Goal: Find specific page/section: Find specific page/section

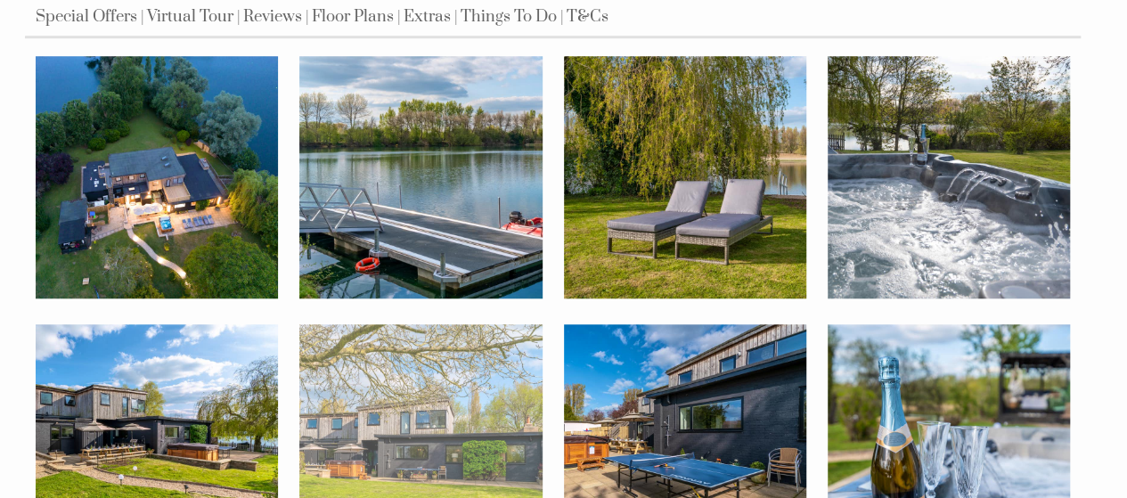
scroll to position [624, 0]
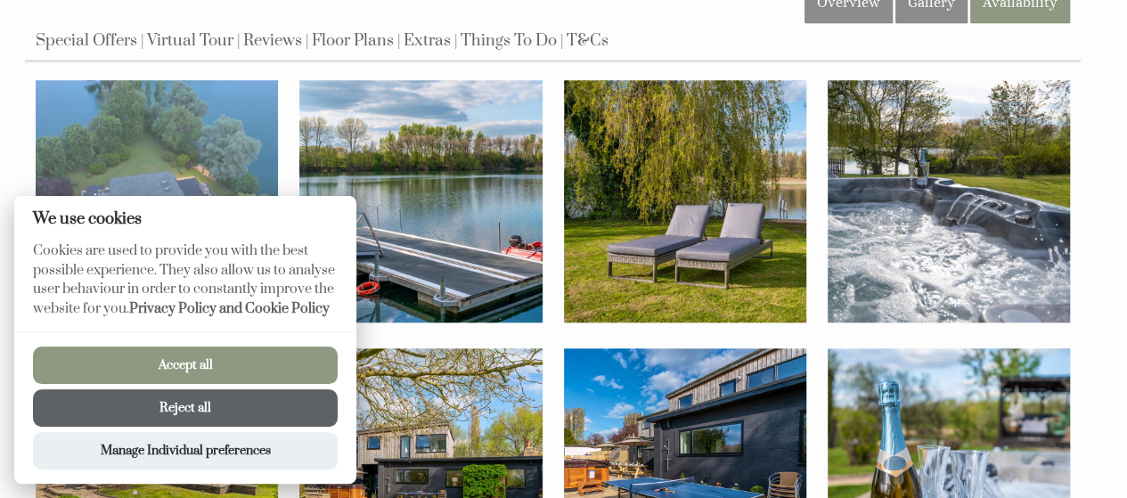
click at [178, 170] on img at bounding box center [157, 201] width 242 height 242
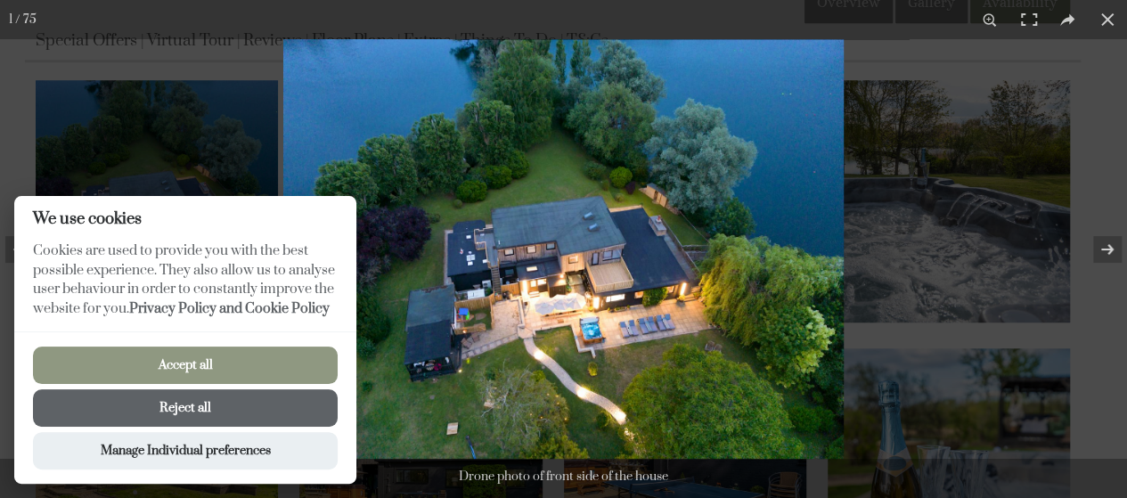
click at [223, 403] on button "Reject all" at bounding box center [185, 407] width 305 height 37
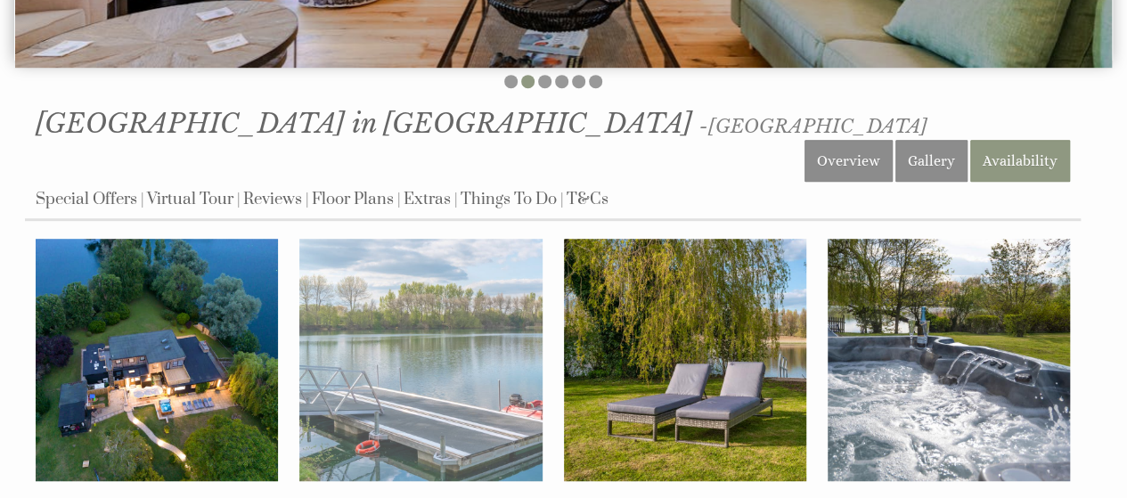
scroll to position [713, 0]
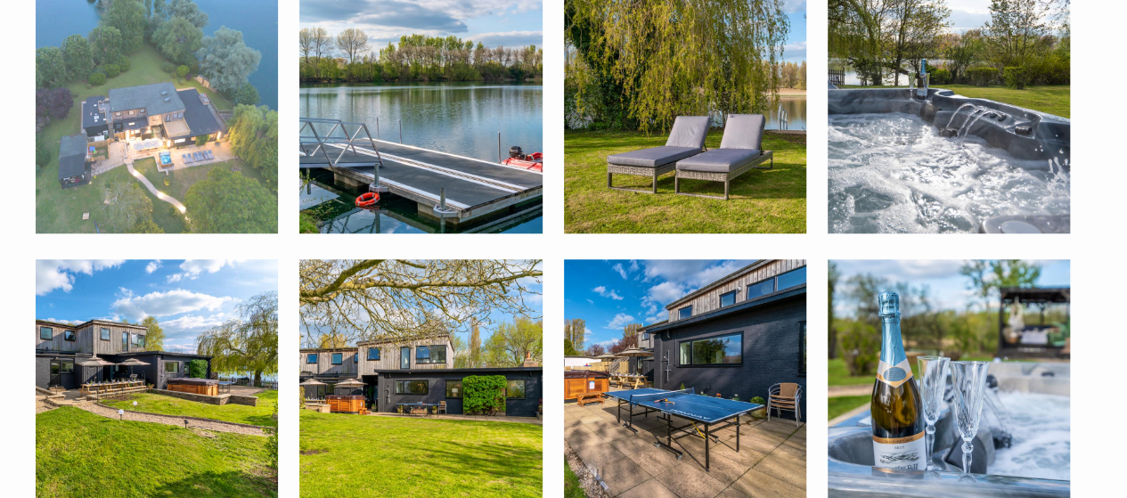
click at [248, 167] on img at bounding box center [157, 112] width 242 height 242
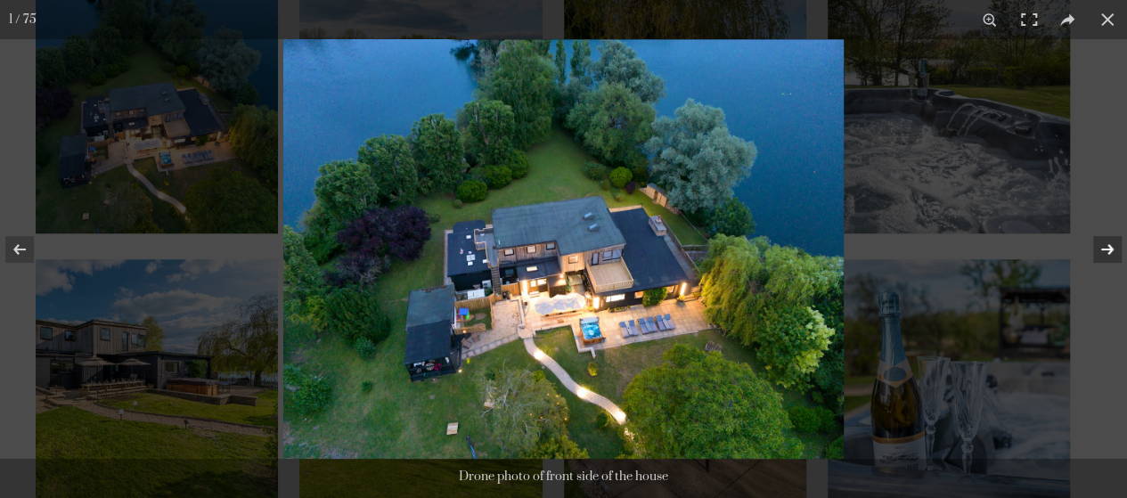
click at [1105, 249] on button at bounding box center [1096, 249] width 62 height 89
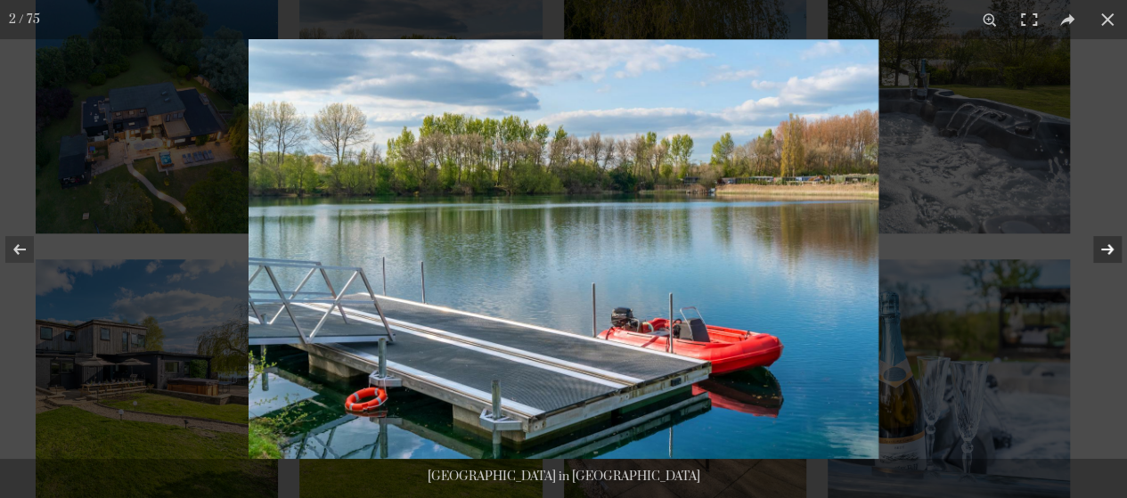
click at [1105, 249] on button at bounding box center [1096, 249] width 62 height 89
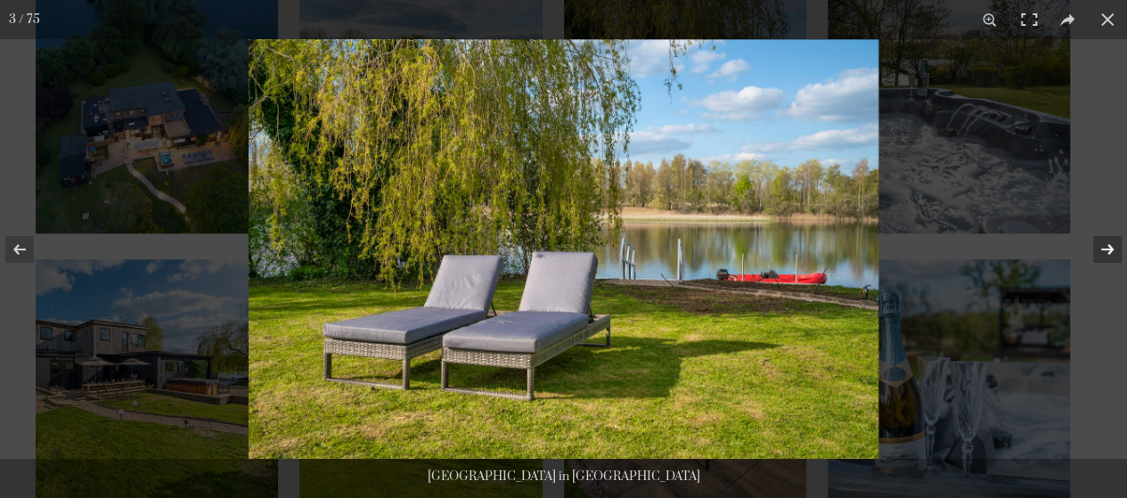
click at [1105, 249] on button at bounding box center [1096, 249] width 62 height 89
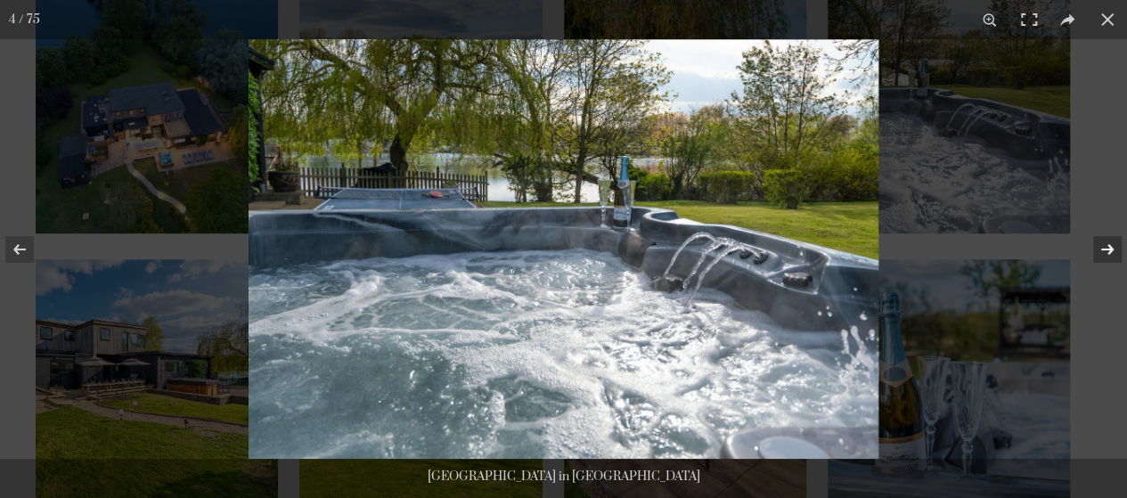
click at [1105, 249] on button at bounding box center [1096, 249] width 62 height 89
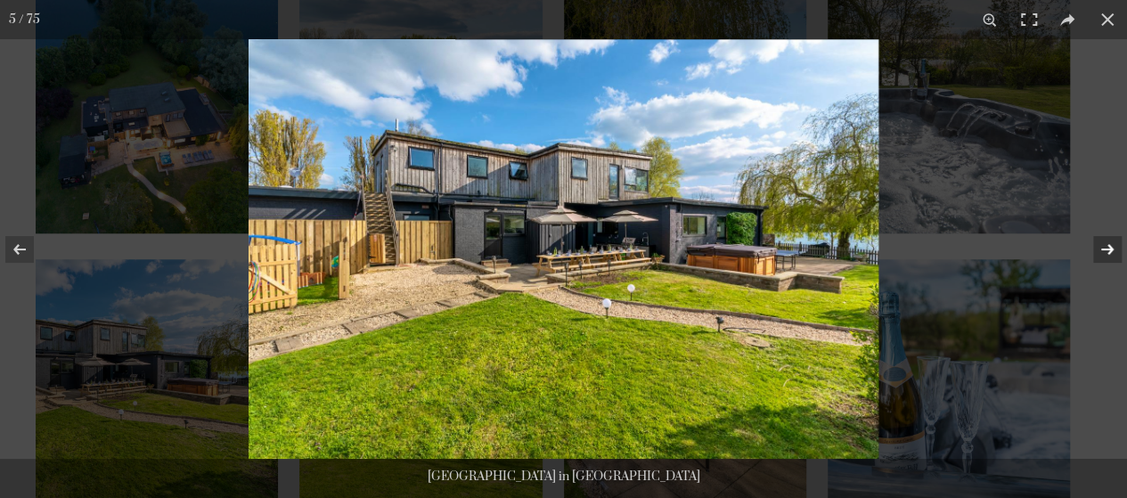
click at [1105, 249] on button at bounding box center [1096, 249] width 62 height 89
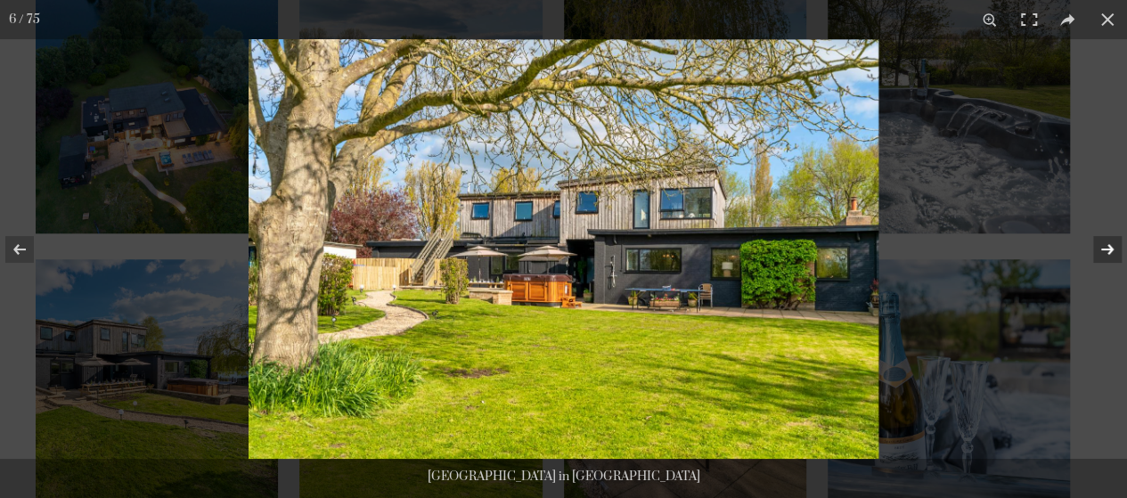
click at [1105, 249] on button at bounding box center [1096, 249] width 62 height 89
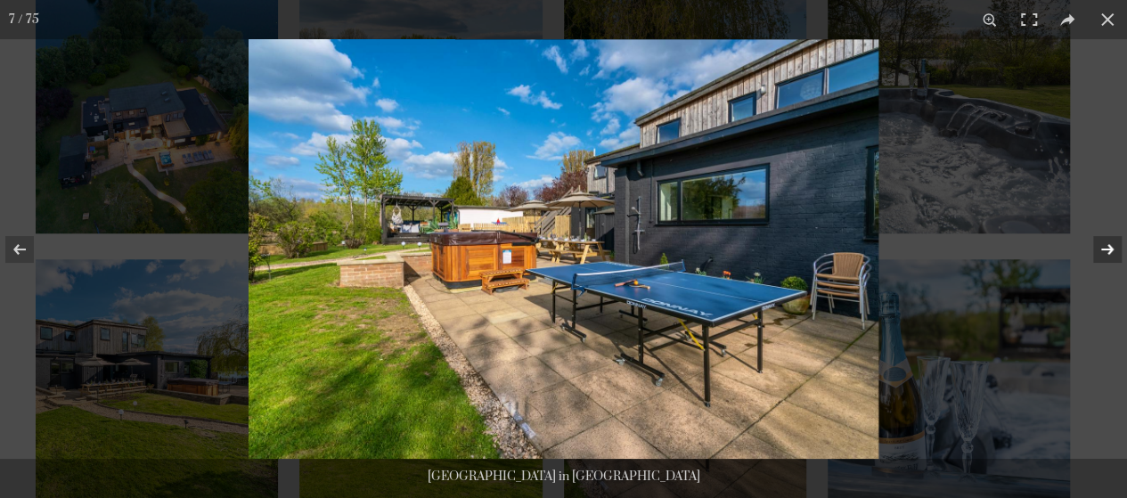
click at [1105, 249] on button at bounding box center [1096, 249] width 62 height 89
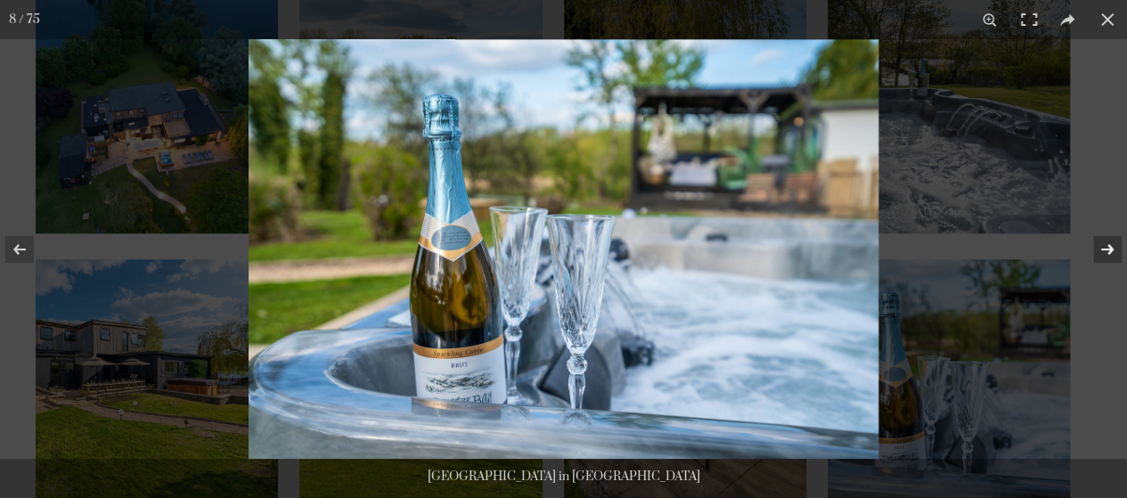
click at [1105, 250] on button at bounding box center [1096, 249] width 62 height 89
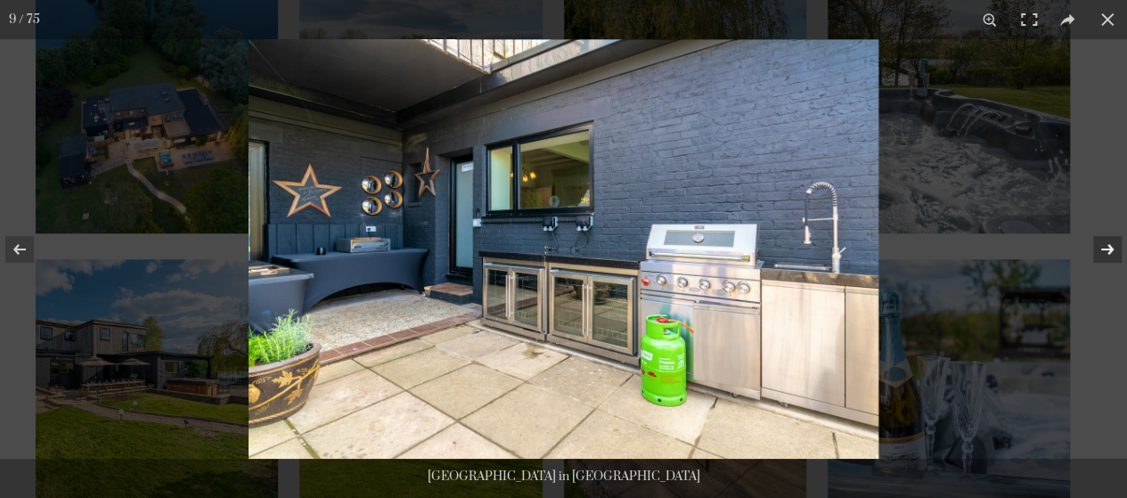
click at [1105, 250] on button at bounding box center [1096, 249] width 62 height 89
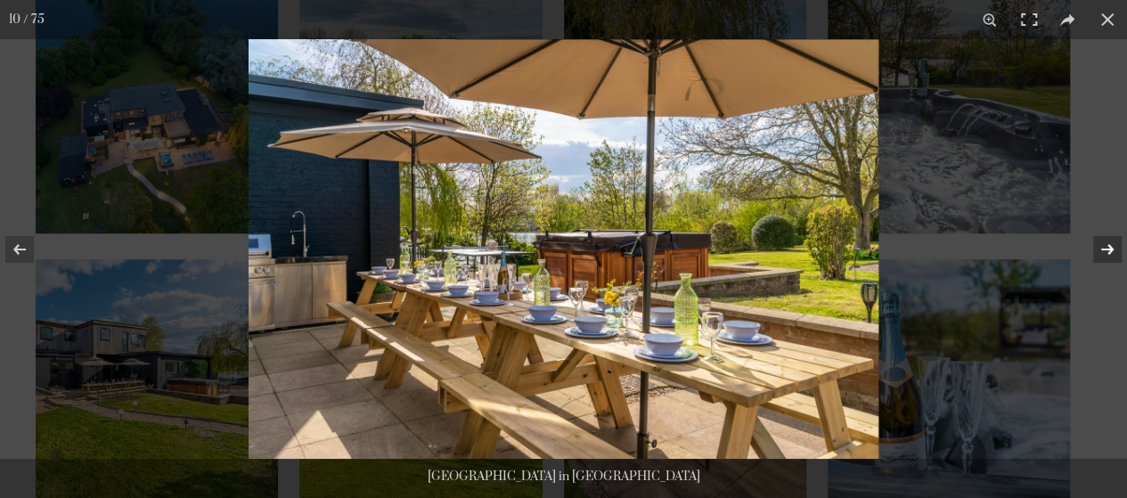
click at [1102, 252] on button at bounding box center [1096, 249] width 62 height 89
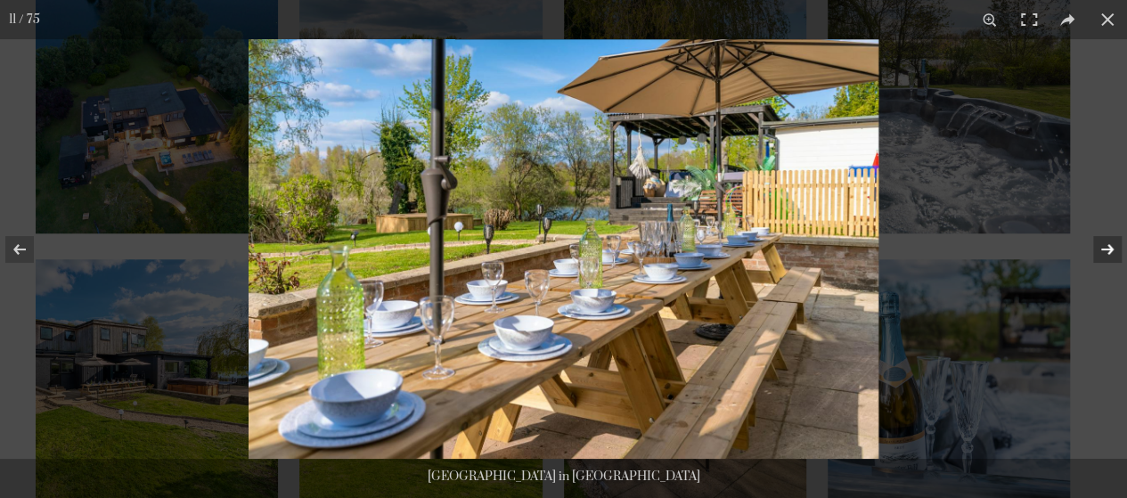
click at [1102, 253] on button at bounding box center [1096, 249] width 62 height 89
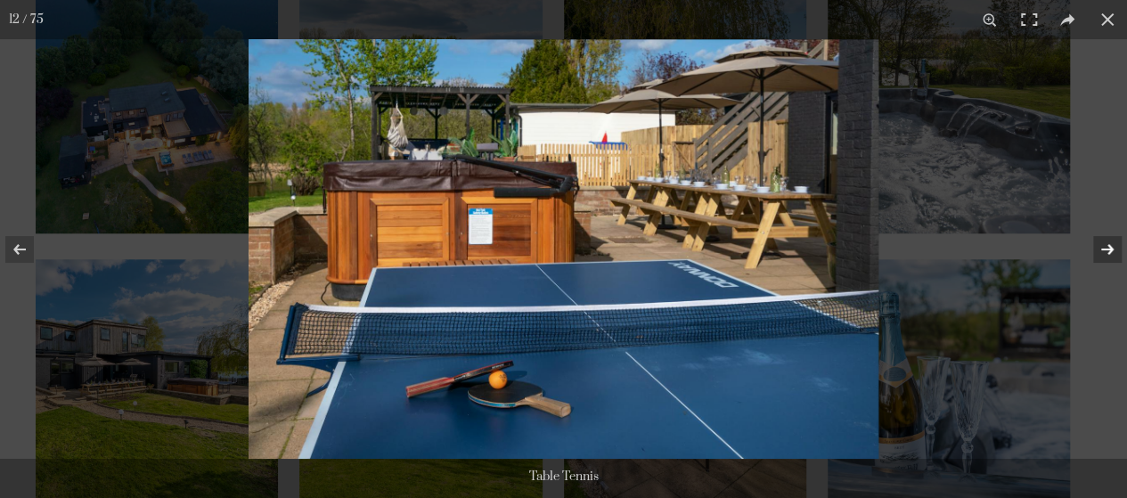
click at [1101, 253] on button at bounding box center [1096, 249] width 62 height 89
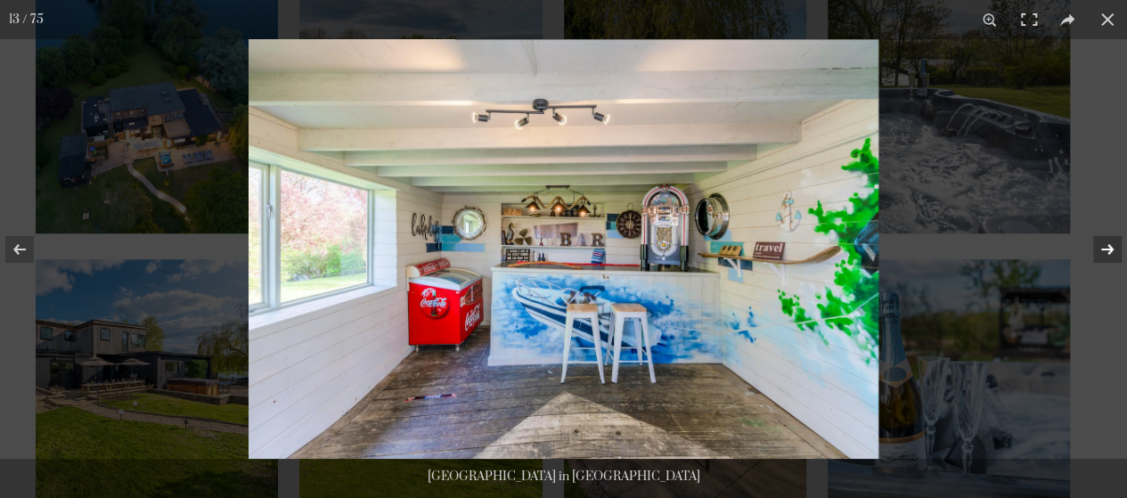
click at [1101, 253] on button at bounding box center [1096, 249] width 62 height 89
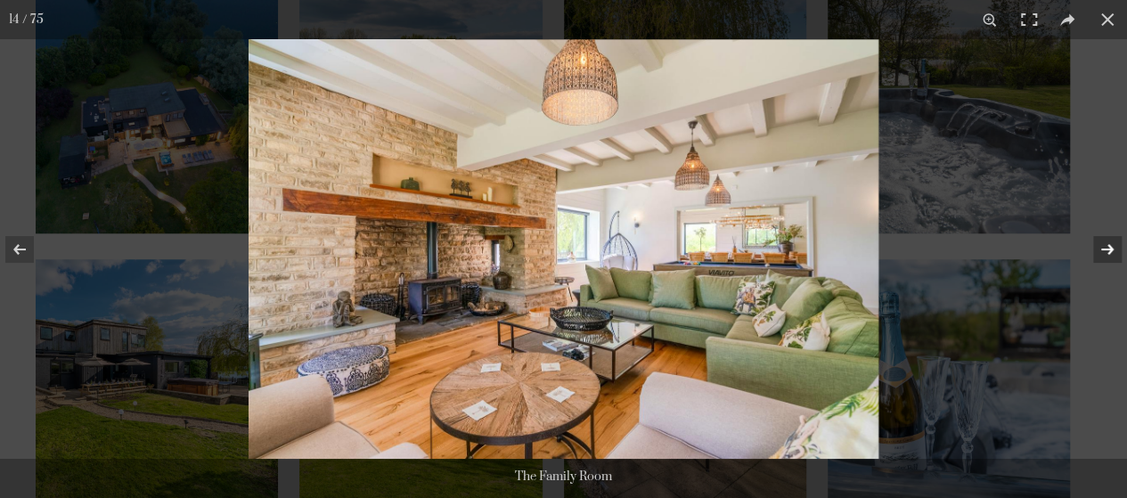
click at [1101, 253] on button at bounding box center [1096, 249] width 62 height 89
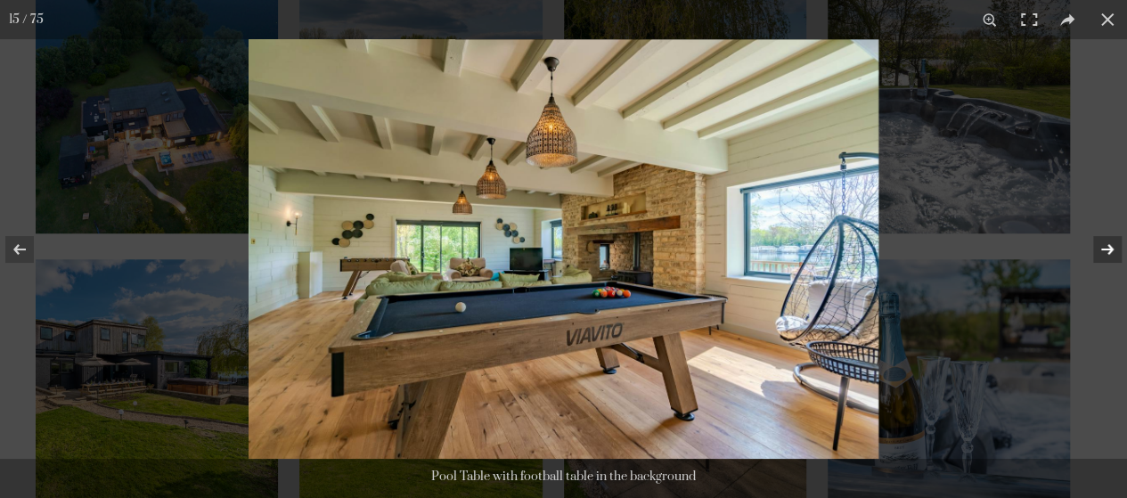
click at [1101, 253] on button at bounding box center [1096, 249] width 62 height 89
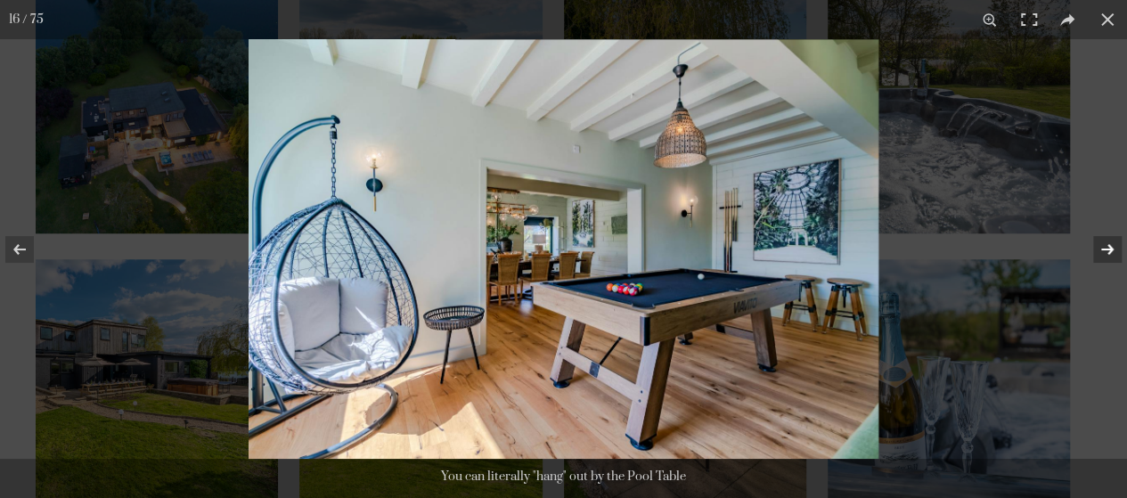
click at [1101, 253] on button at bounding box center [1096, 249] width 62 height 89
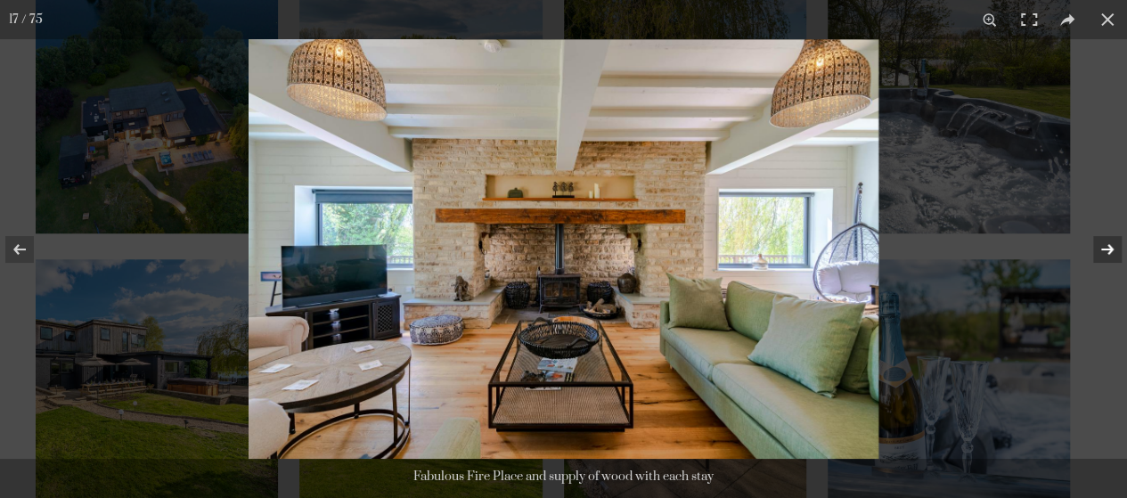
click at [1101, 253] on button at bounding box center [1096, 249] width 62 height 89
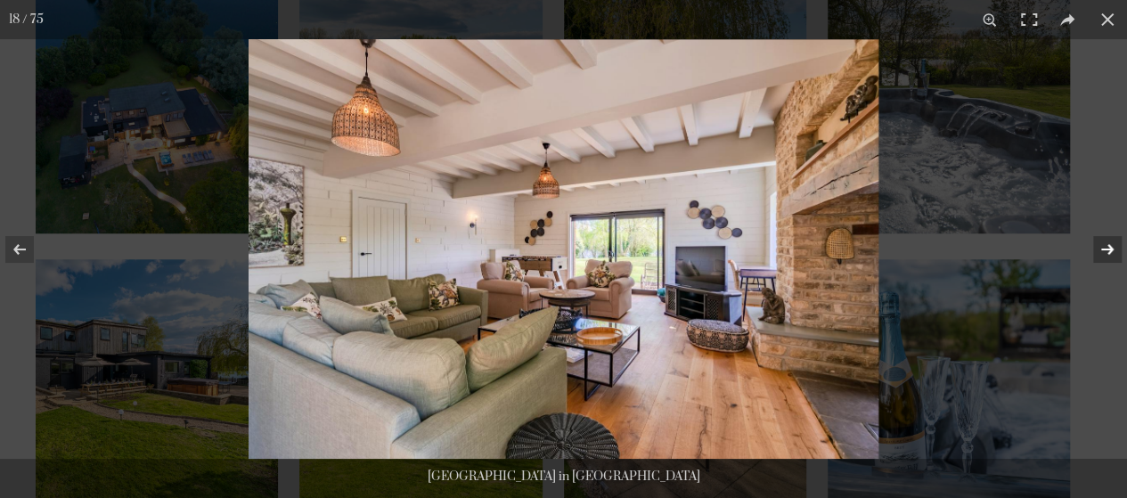
click at [1101, 253] on button at bounding box center [1096, 249] width 62 height 89
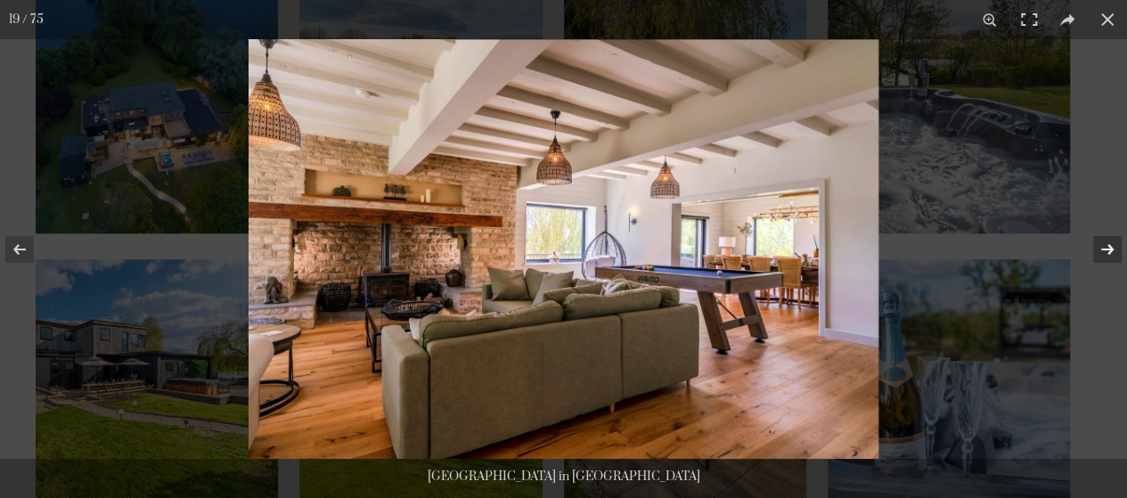
click at [1101, 253] on button at bounding box center [1096, 249] width 62 height 89
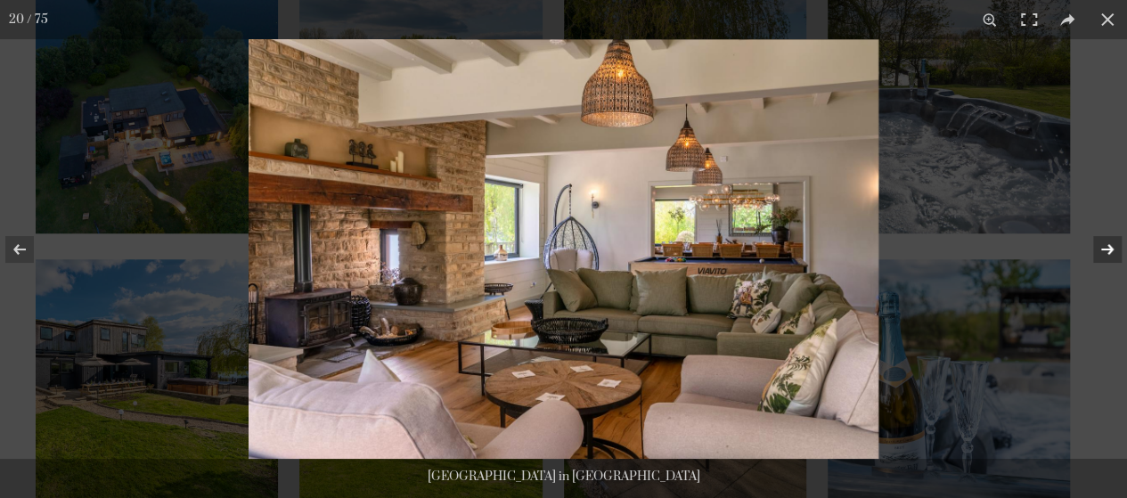
click at [1101, 253] on button at bounding box center [1096, 249] width 62 height 89
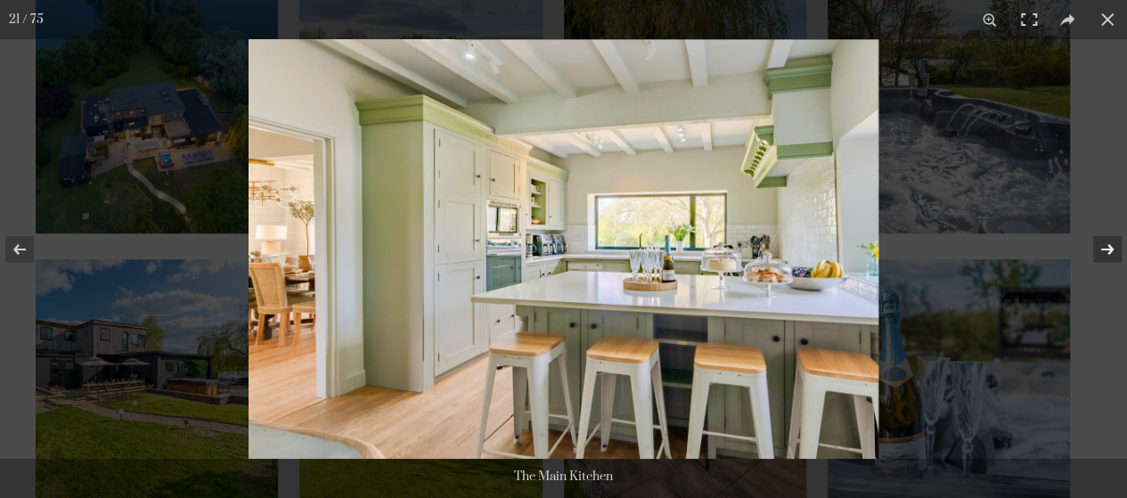
click at [1101, 253] on button at bounding box center [1096, 249] width 62 height 89
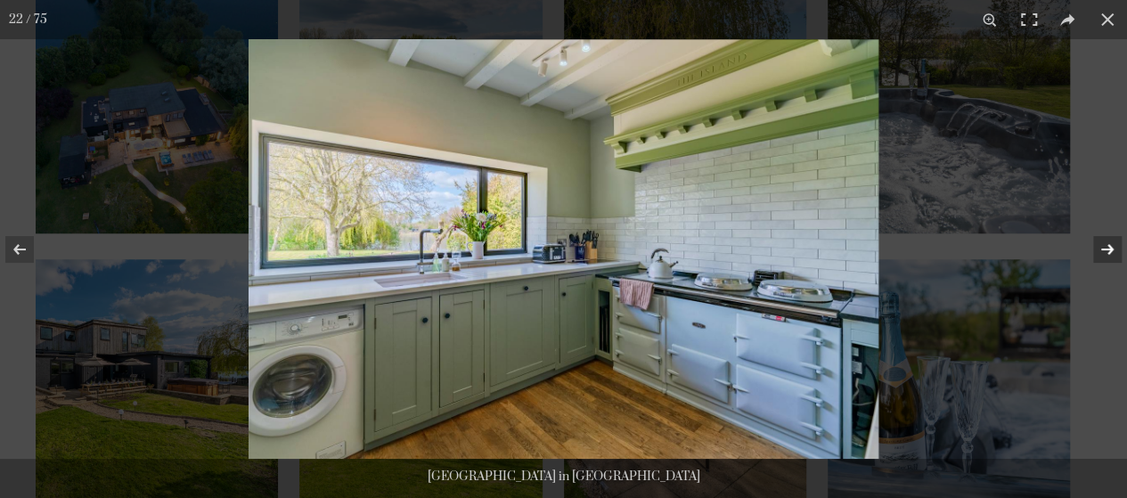
click at [1101, 253] on button at bounding box center [1096, 249] width 62 height 89
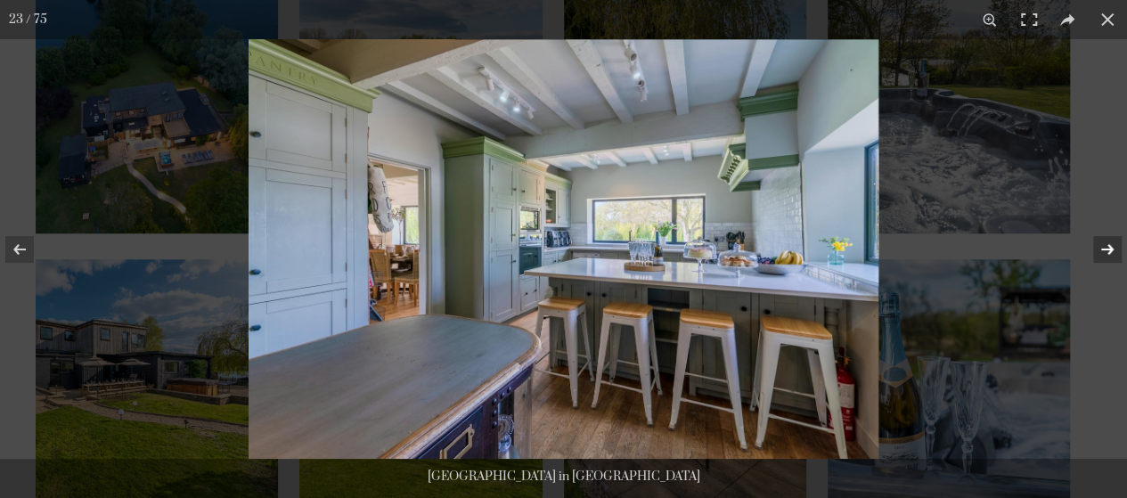
click at [1106, 253] on button at bounding box center [1096, 249] width 62 height 89
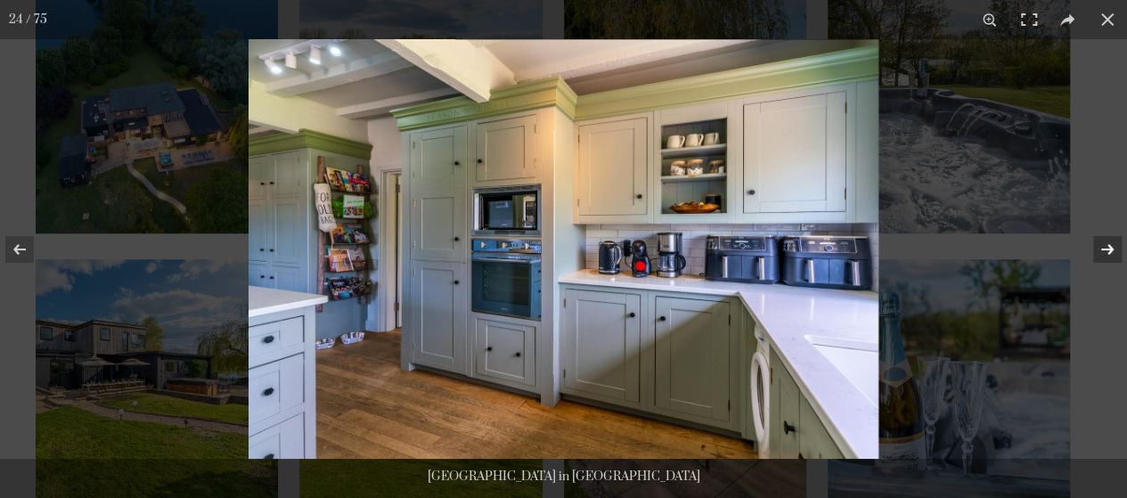
click at [1106, 253] on button at bounding box center [1096, 249] width 62 height 89
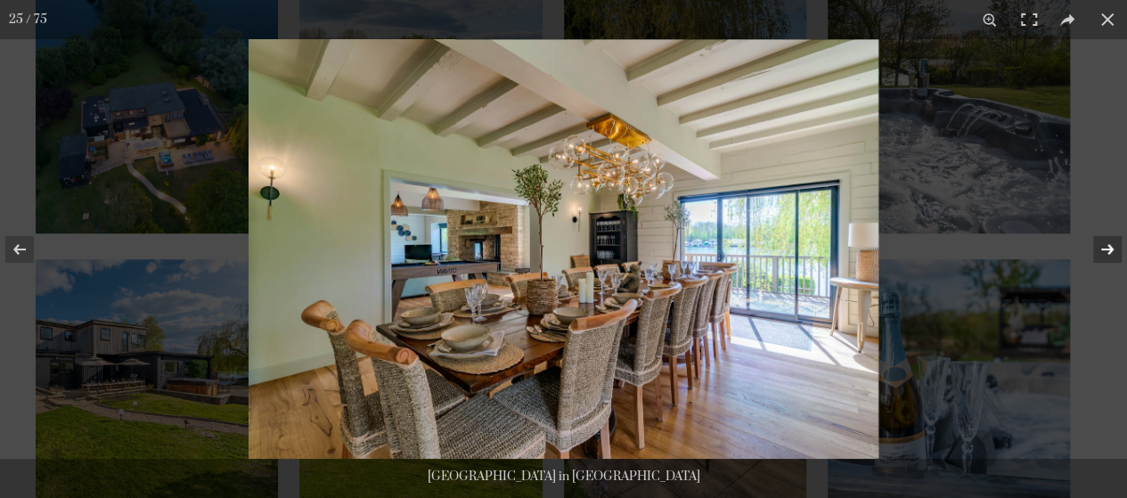
click at [1106, 253] on button at bounding box center [1096, 249] width 62 height 89
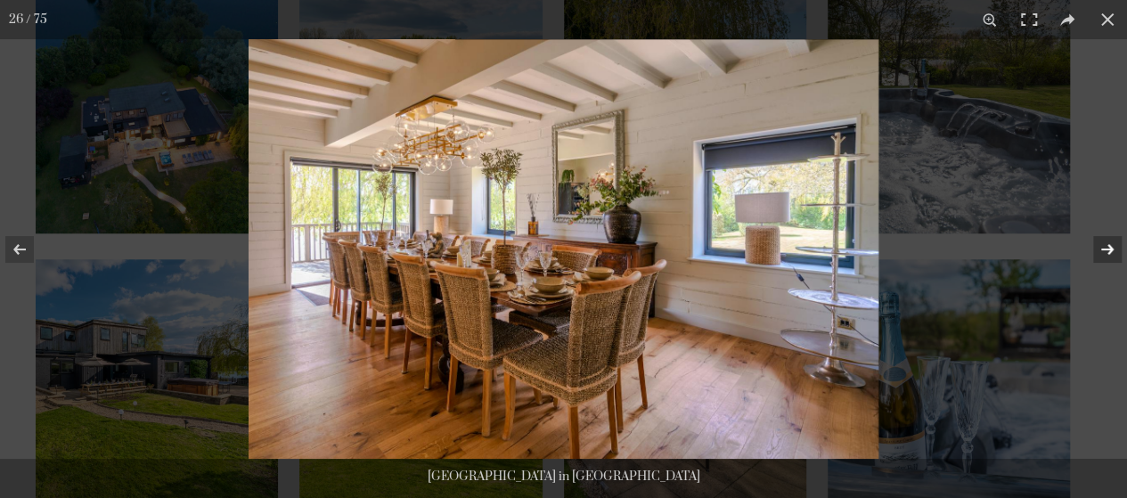
click at [1106, 253] on button at bounding box center [1096, 249] width 62 height 89
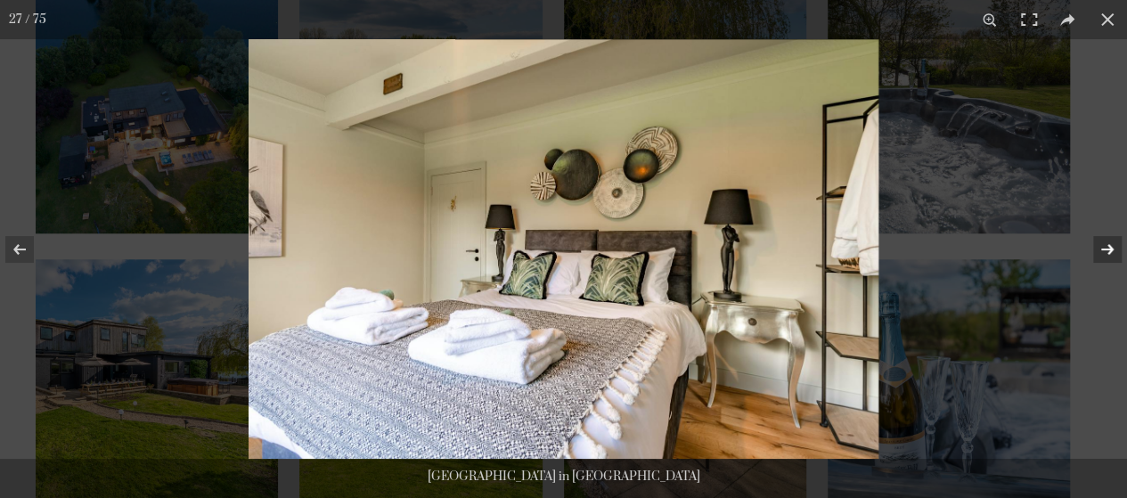
click at [1106, 253] on button at bounding box center [1096, 249] width 62 height 89
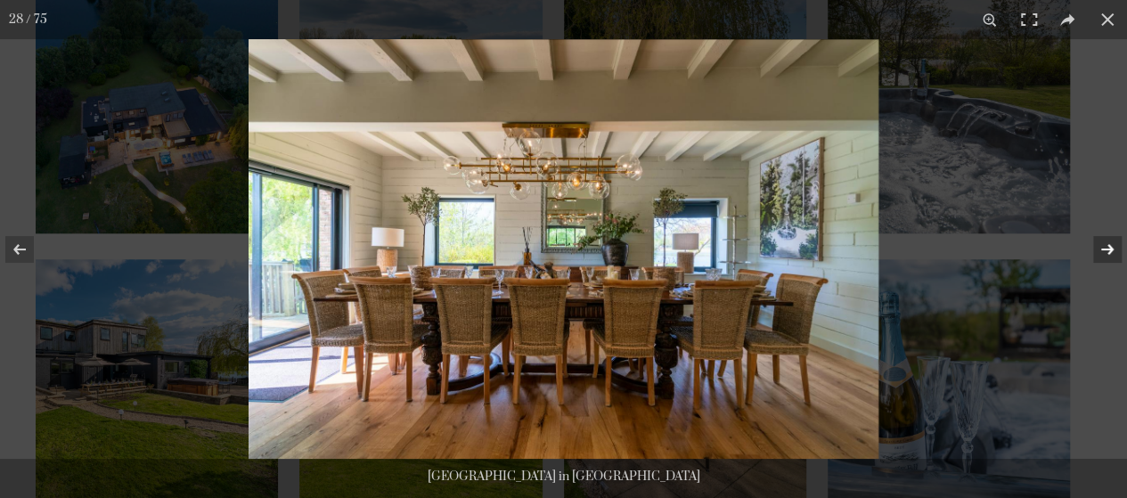
click at [1106, 253] on button at bounding box center [1096, 249] width 62 height 89
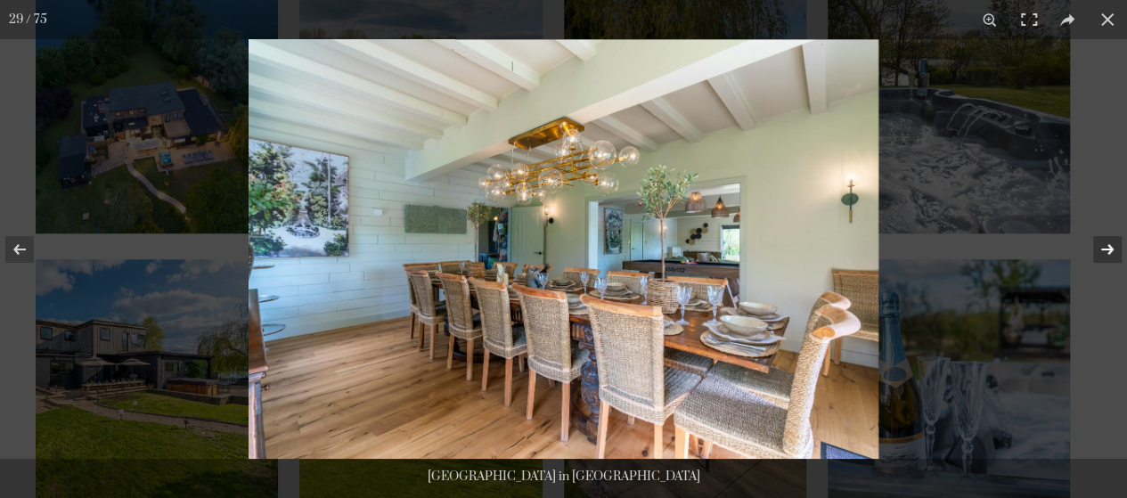
click at [1106, 253] on button at bounding box center [1096, 249] width 62 height 89
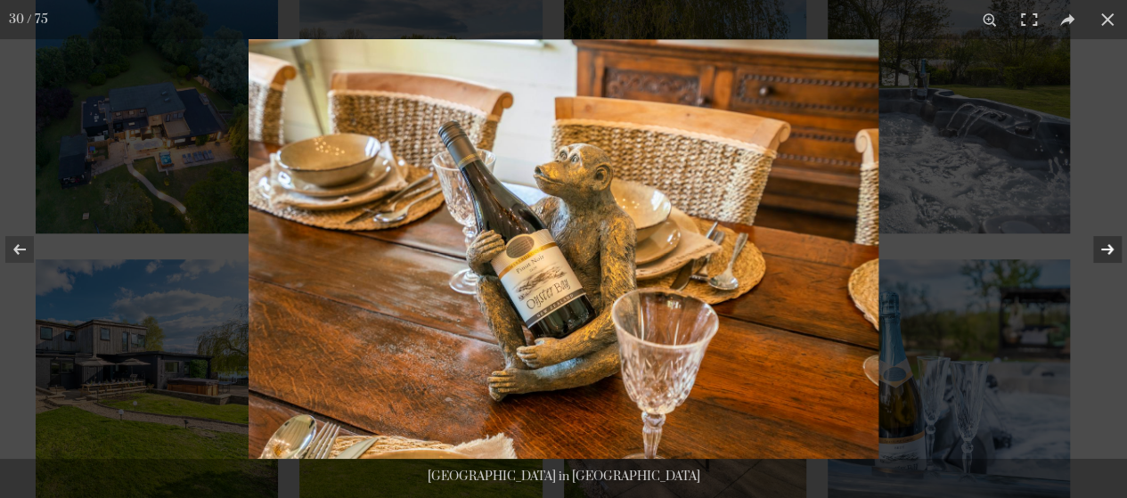
click at [1106, 253] on button at bounding box center [1096, 249] width 62 height 89
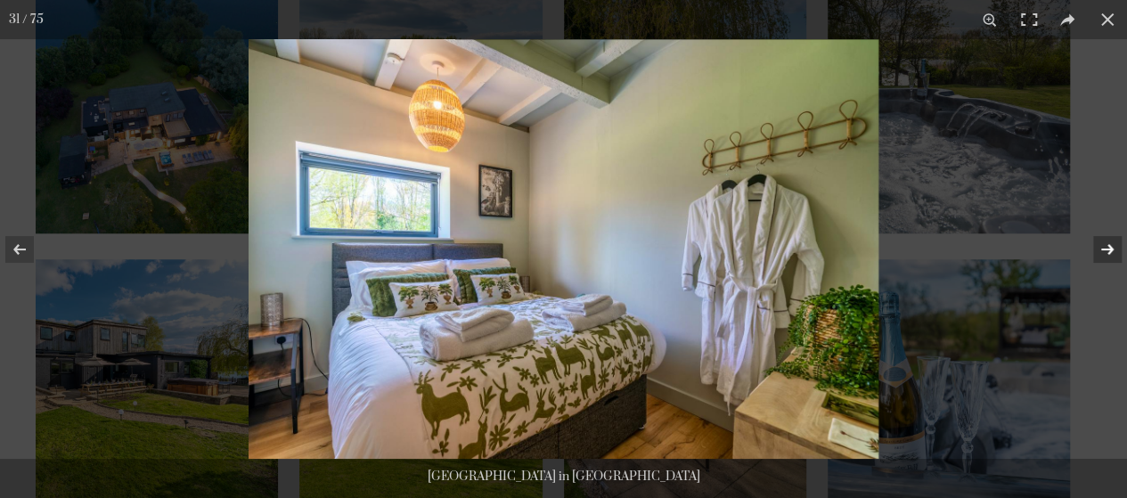
click at [1106, 253] on button at bounding box center [1096, 249] width 62 height 89
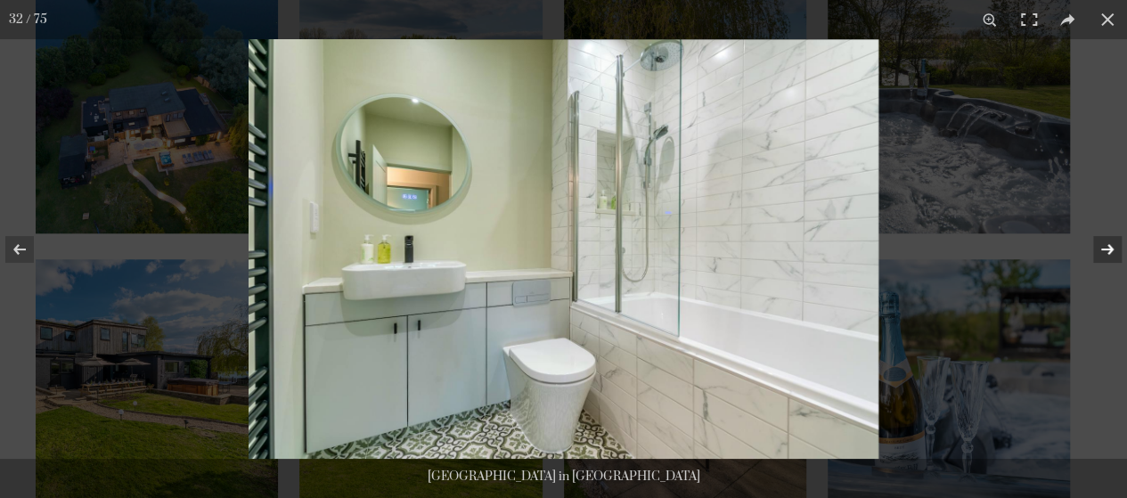
click at [1106, 253] on button at bounding box center [1096, 249] width 62 height 89
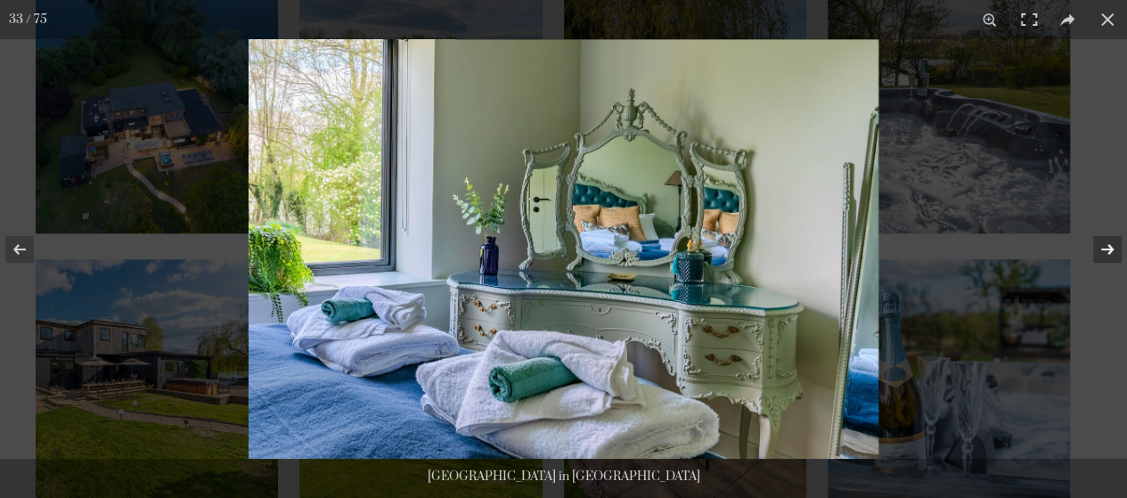
click at [1106, 253] on button at bounding box center [1096, 249] width 62 height 89
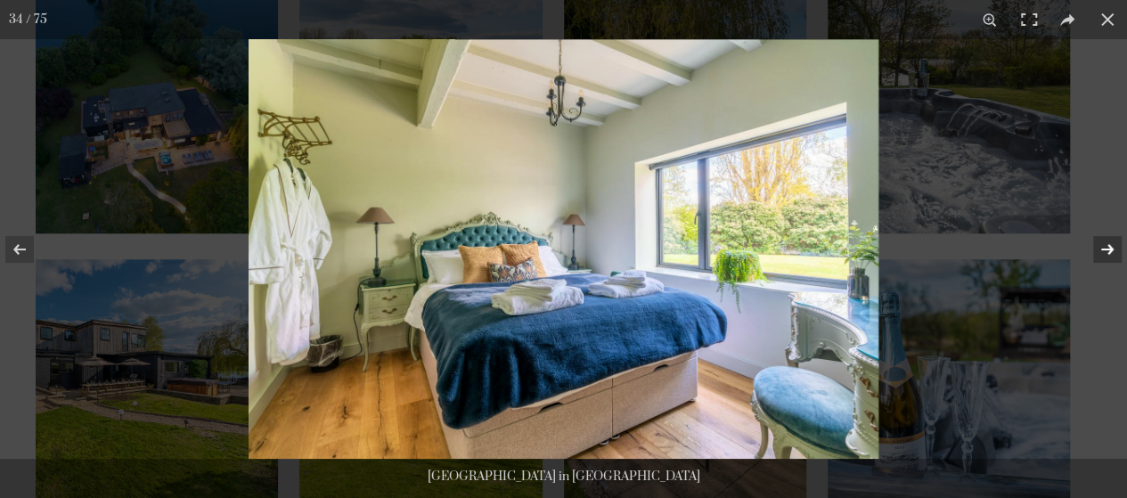
click at [1106, 253] on button at bounding box center [1096, 249] width 62 height 89
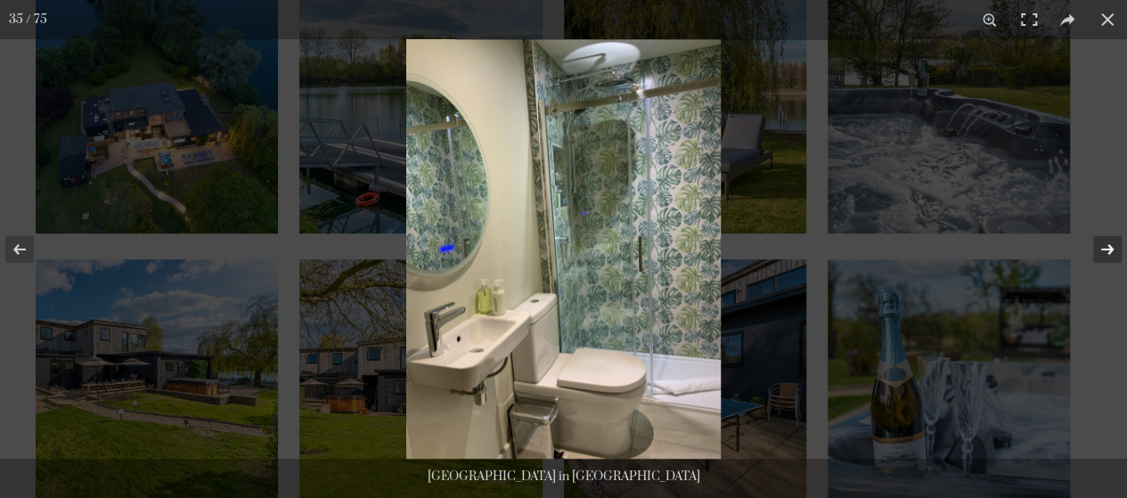
click at [1106, 253] on button at bounding box center [1096, 249] width 62 height 89
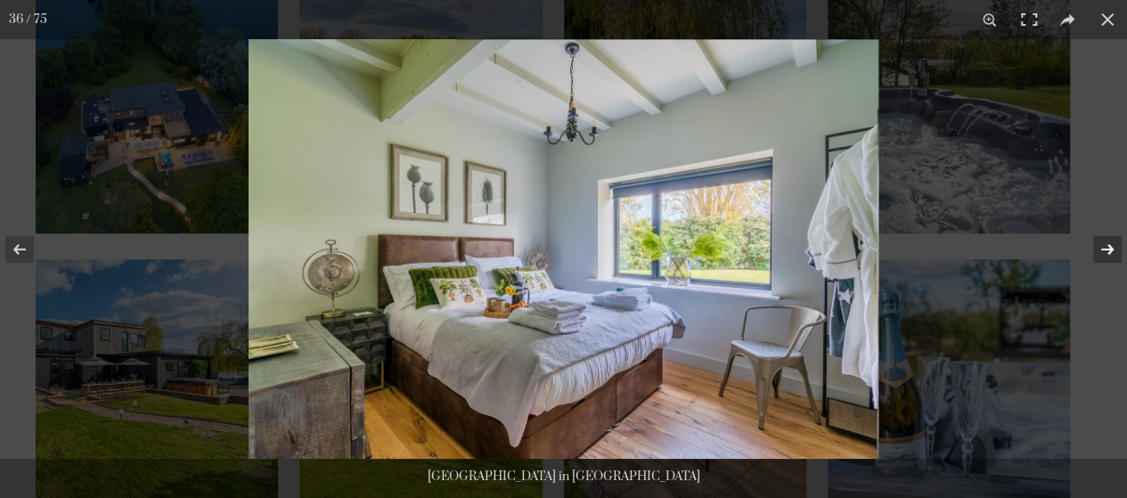
click at [1106, 253] on button at bounding box center [1096, 249] width 62 height 89
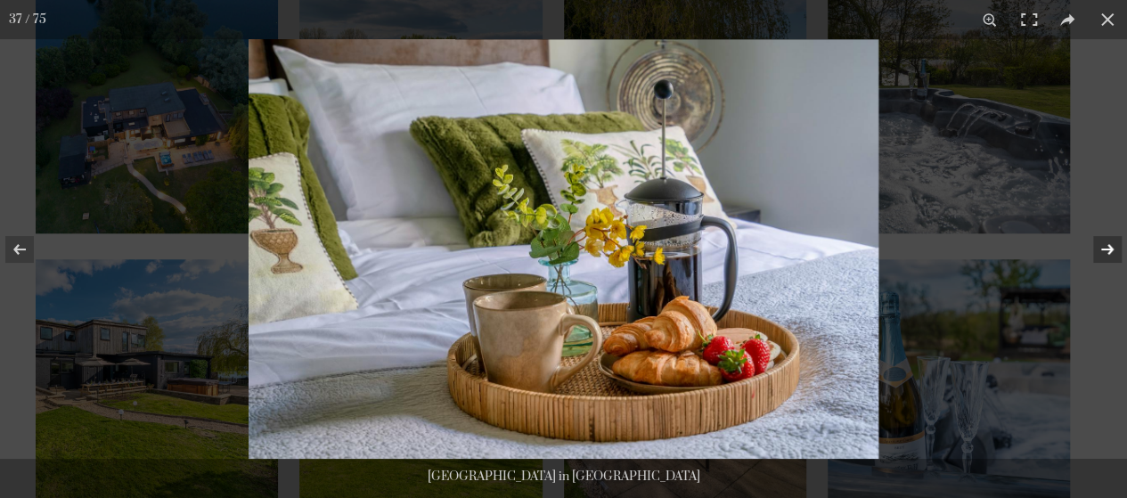
click at [1107, 252] on button at bounding box center [1096, 249] width 62 height 89
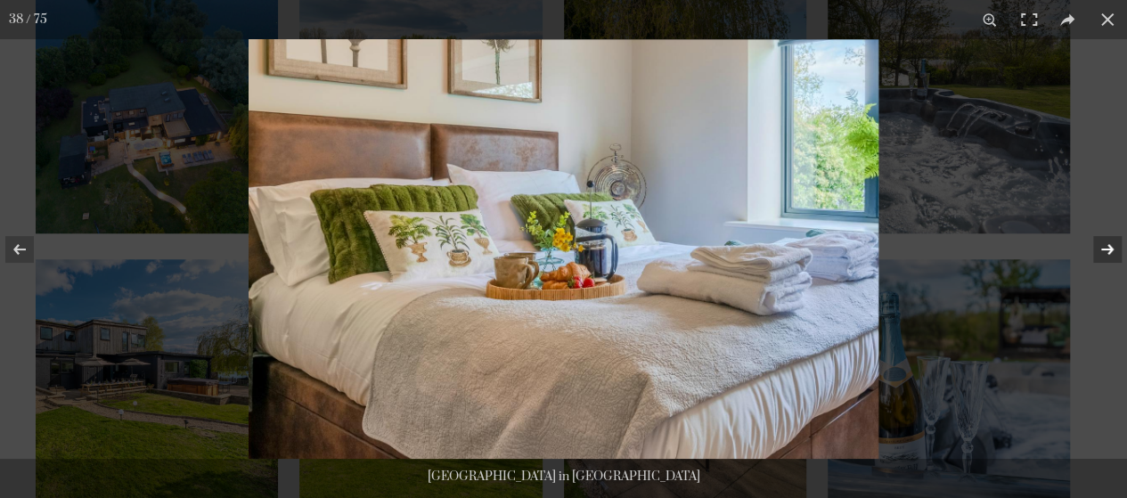
click at [1107, 252] on button at bounding box center [1096, 249] width 62 height 89
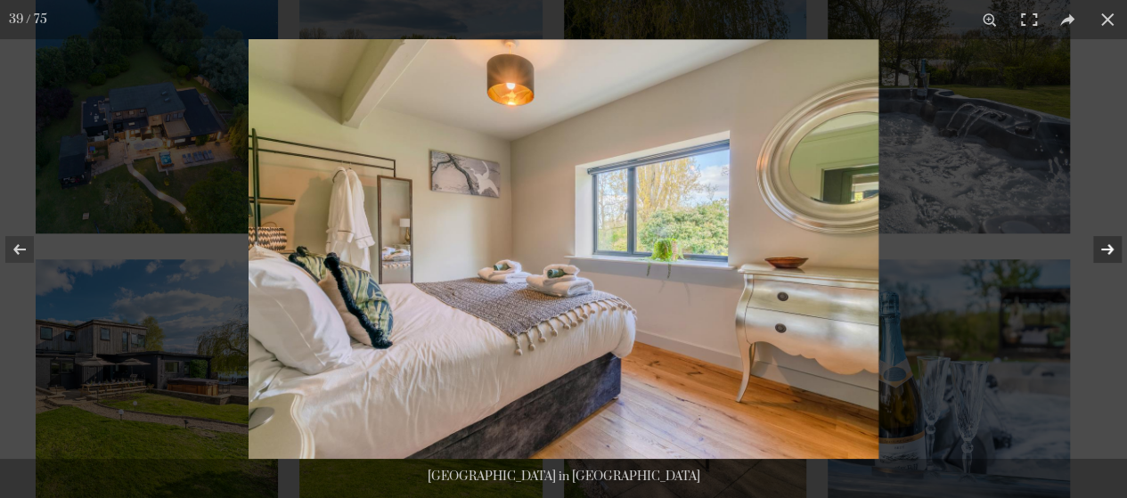
click at [1107, 252] on button at bounding box center [1096, 249] width 62 height 89
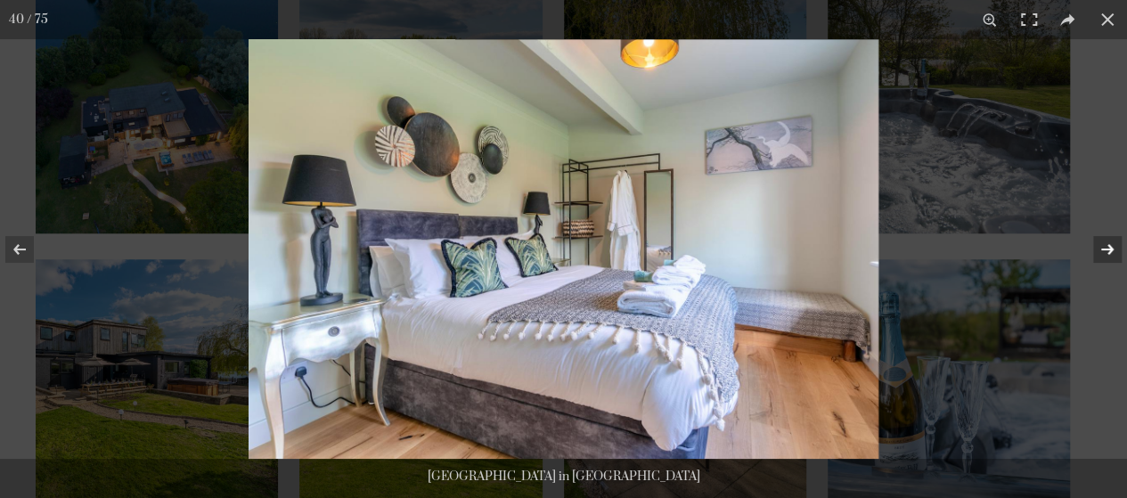
click at [1107, 252] on button at bounding box center [1096, 249] width 62 height 89
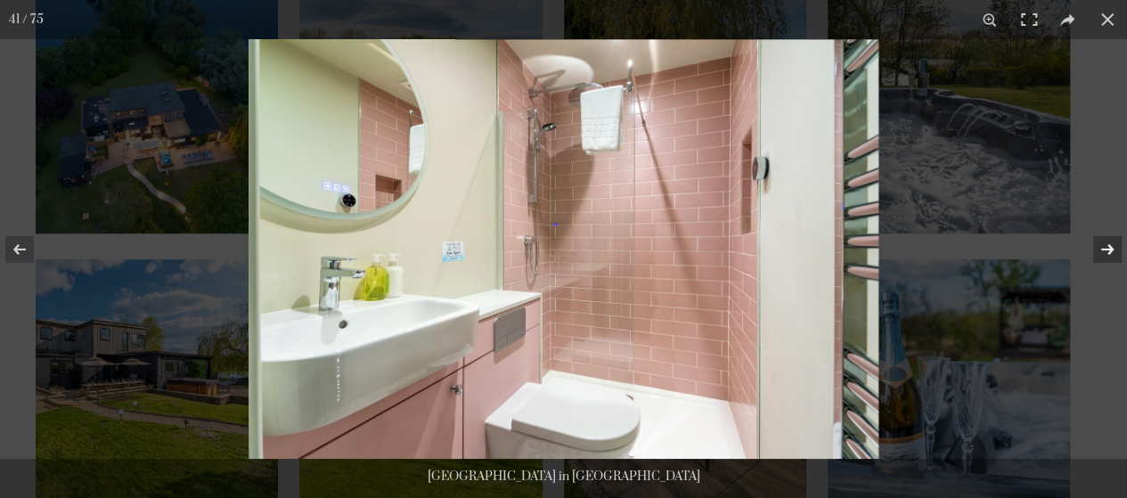
click at [1107, 252] on button at bounding box center [1096, 249] width 62 height 89
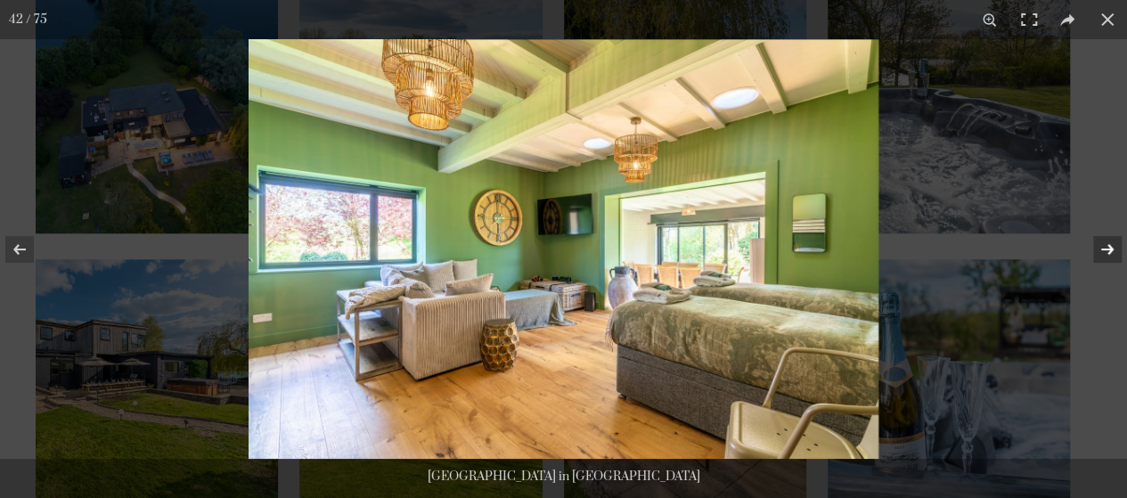
click at [1107, 252] on button at bounding box center [1096, 249] width 62 height 89
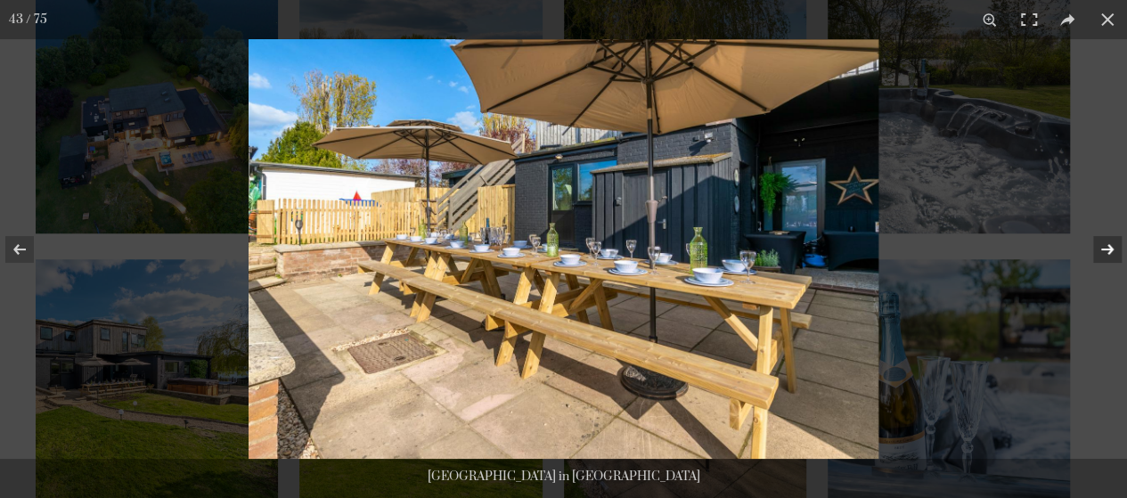
click at [1107, 252] on button at bounding box center [1096, 249] width 62 height 89
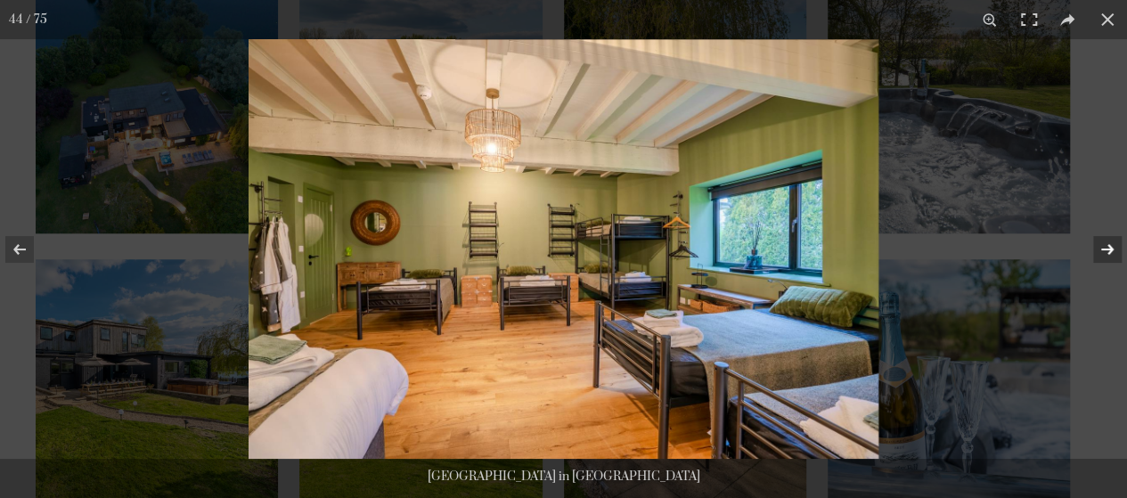
click at [1108, 252] on button at bounding box center [1096, 249] width 62 height 89
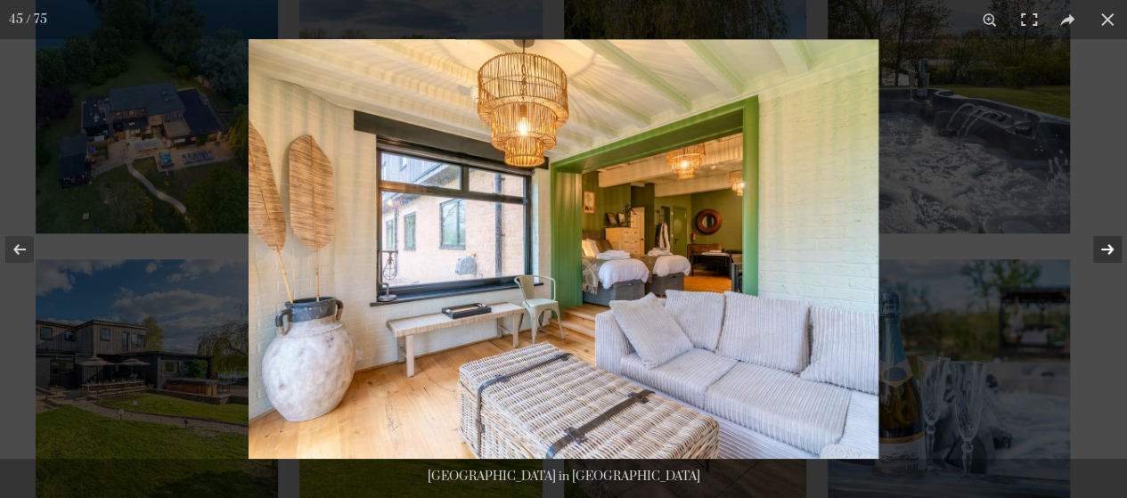
click at [1108, 252] on button at bounding box center [1096, 249] width 62 height 89
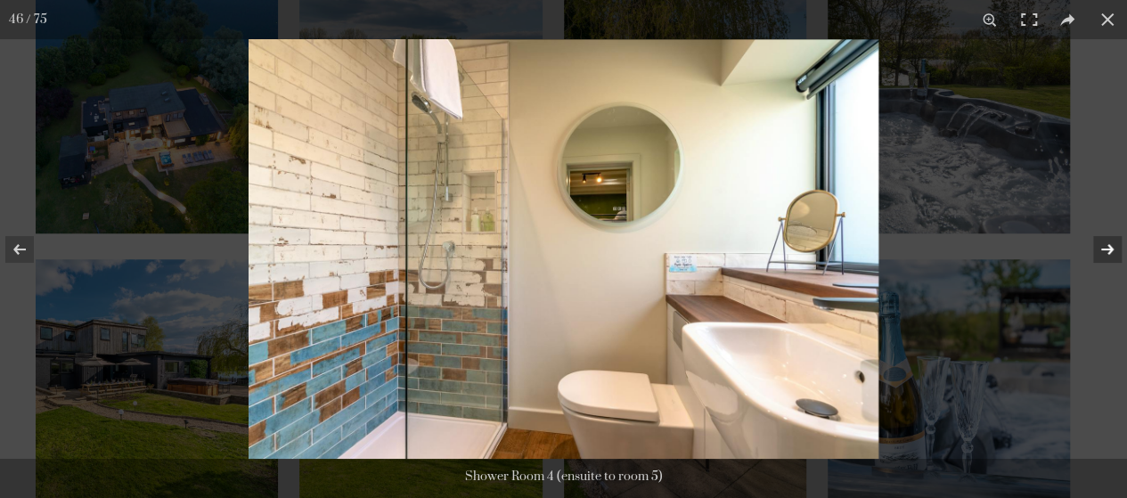
click at [1109, 253] on button at bounding box center [1096, 249] width 62 height 89
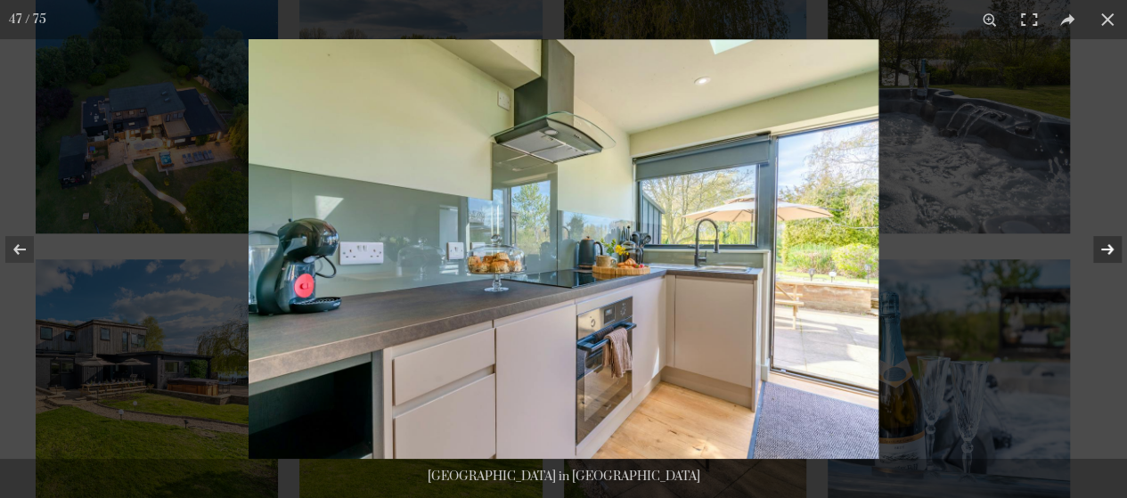
click at [1109, 253] on button at bounding box center [1096, 249] width 62 height 89
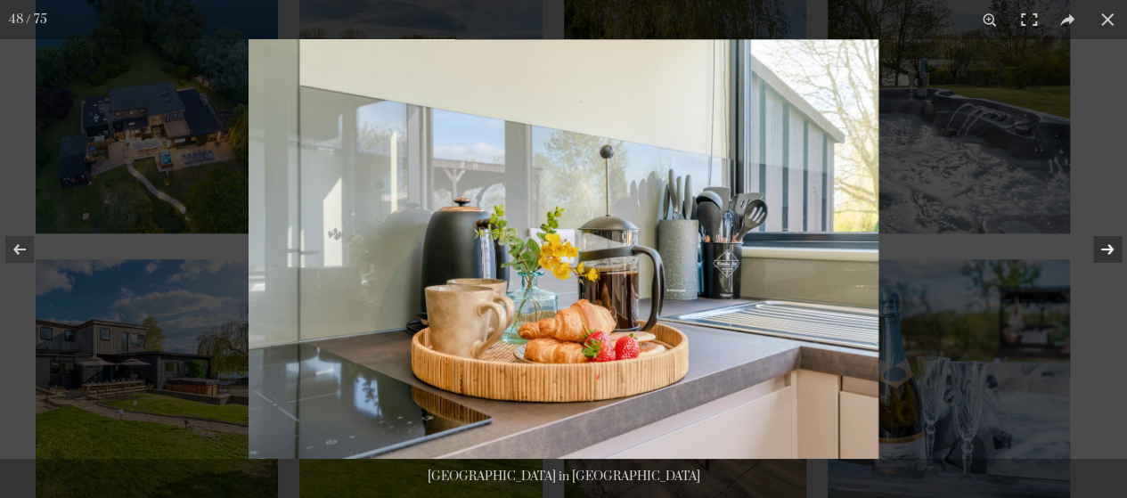
click at [1110, 252] on button at bounding box center [1096, 249] width 62 height 89
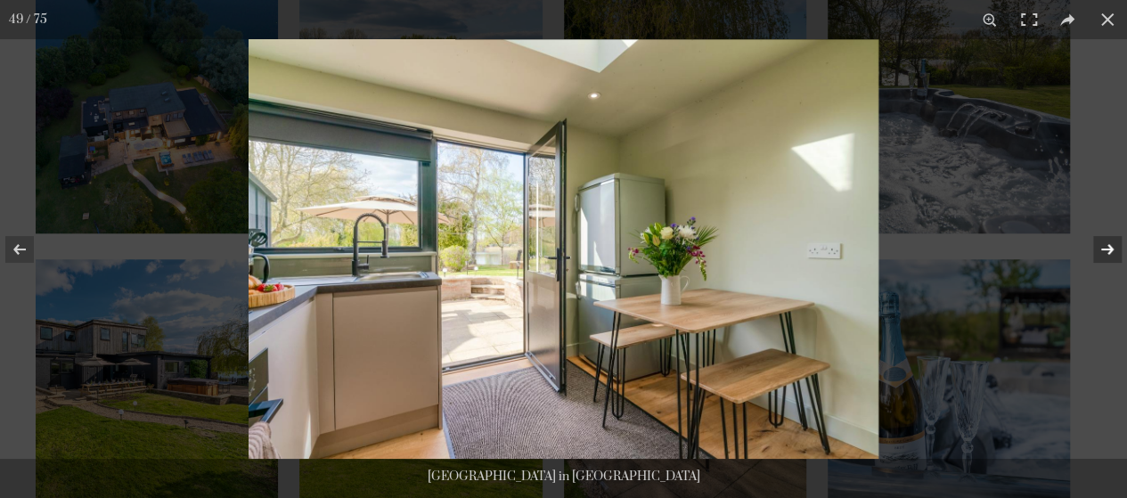
click at [1110, 252] on button at bounding box center [1096, 249] width 62 height 89
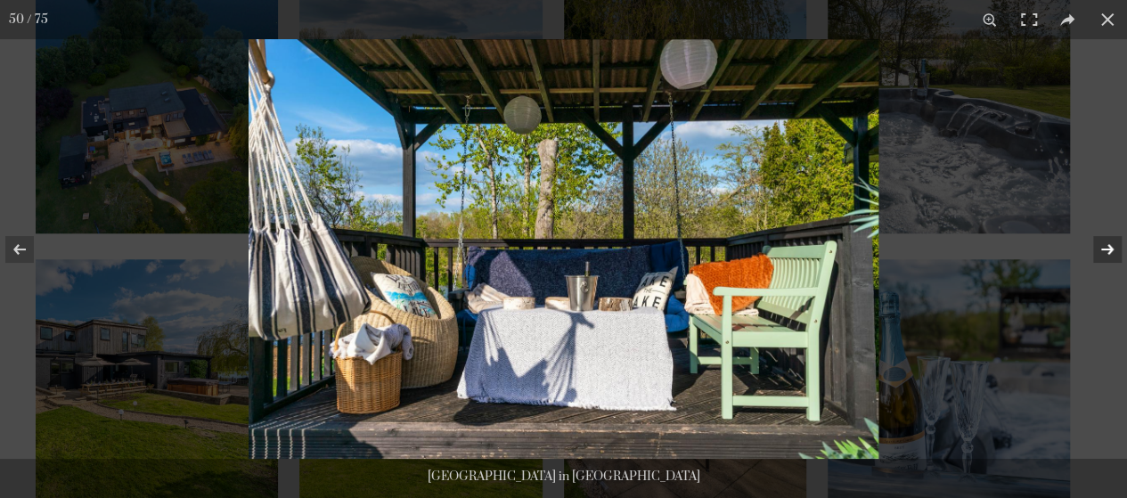
click at [1110, 252] on button at bounding box center [1096, 249] width 62 height 89
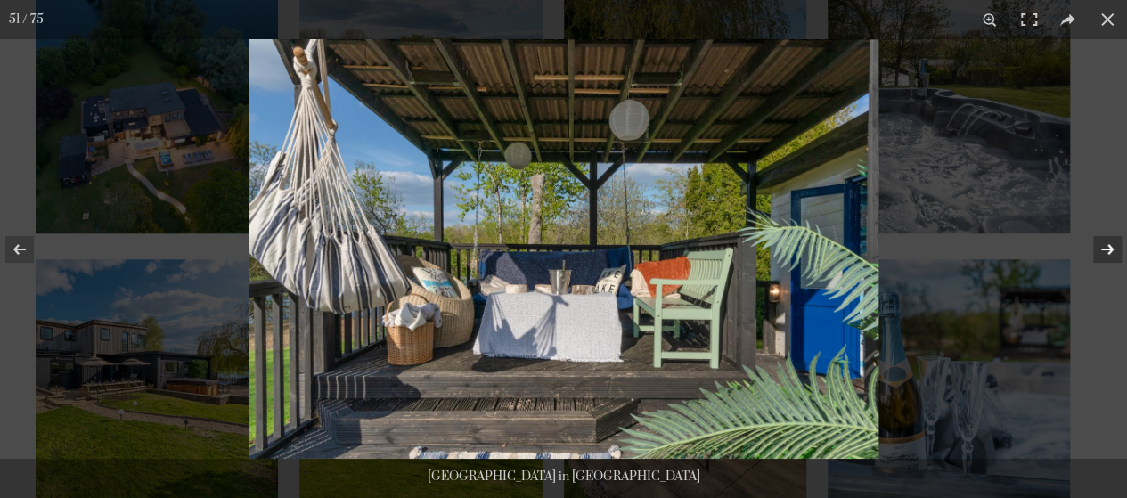
click at [1110, 252] on button at bounding box center [1096, 249] width 62 height 89
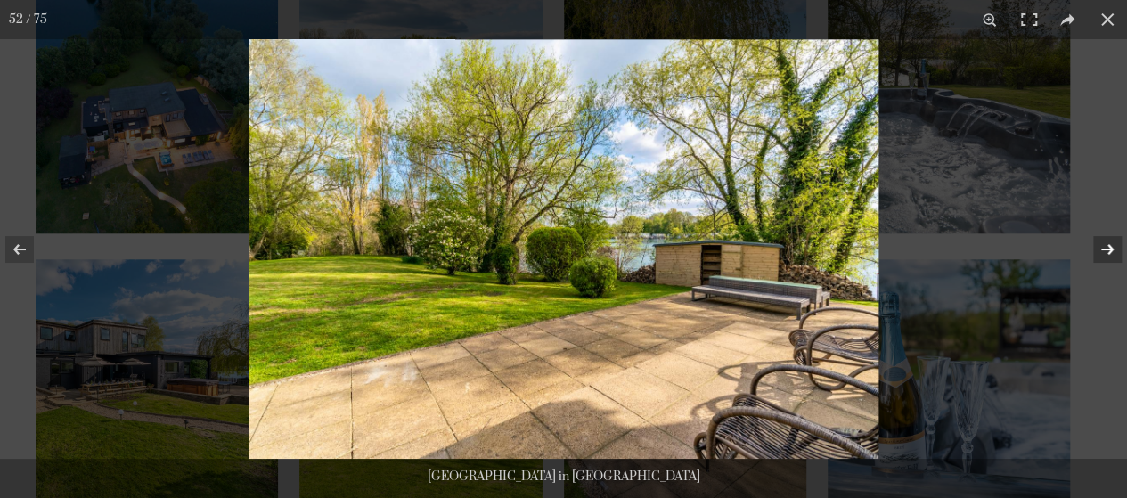
click at [1108, 249] on button at bounding box center [1096, 249] width 62 height 89
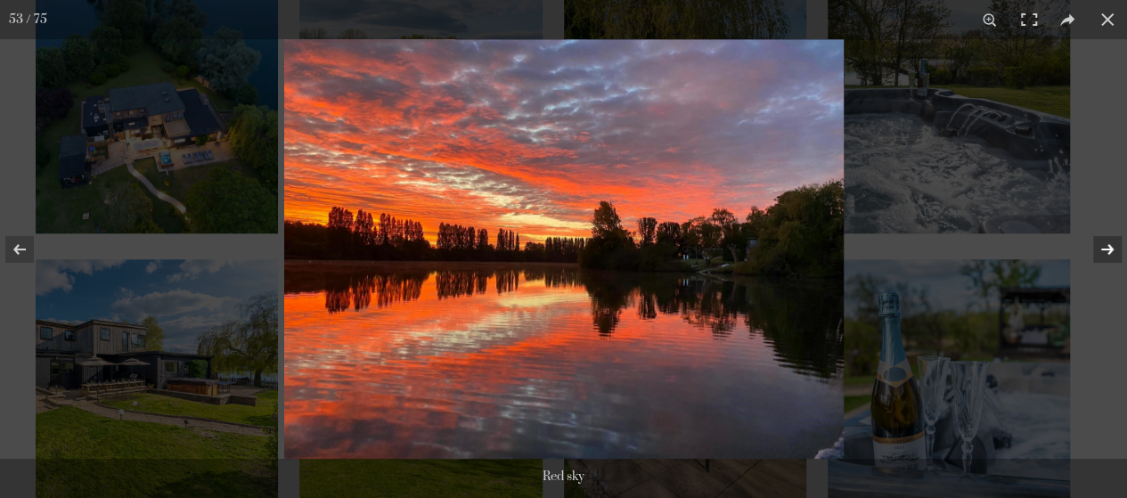
click at [1108, 249] on button at bounding box center [1096, 249] width 62 height 89
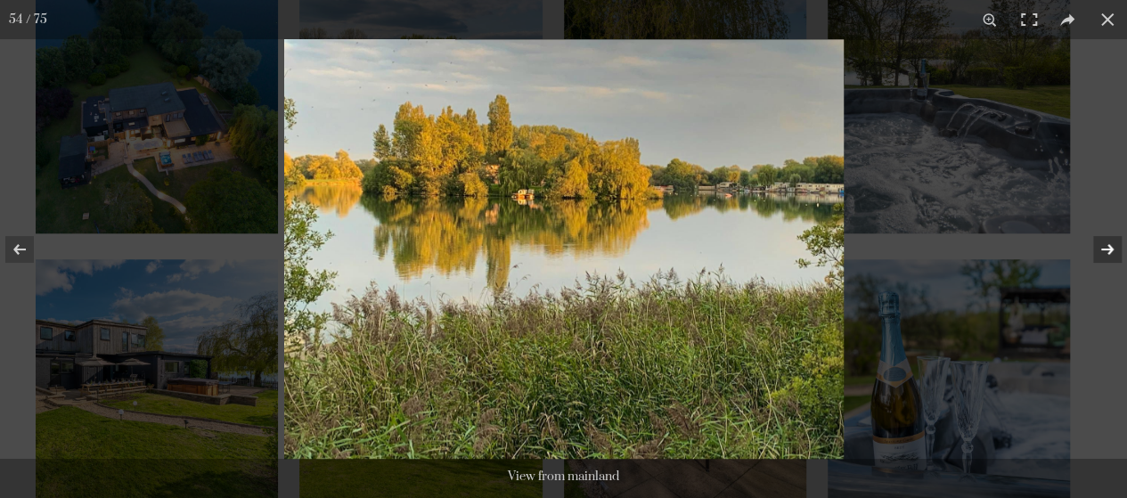
click at [1108, 249] on button at bounding box center [1096, 249] width 62 height 89
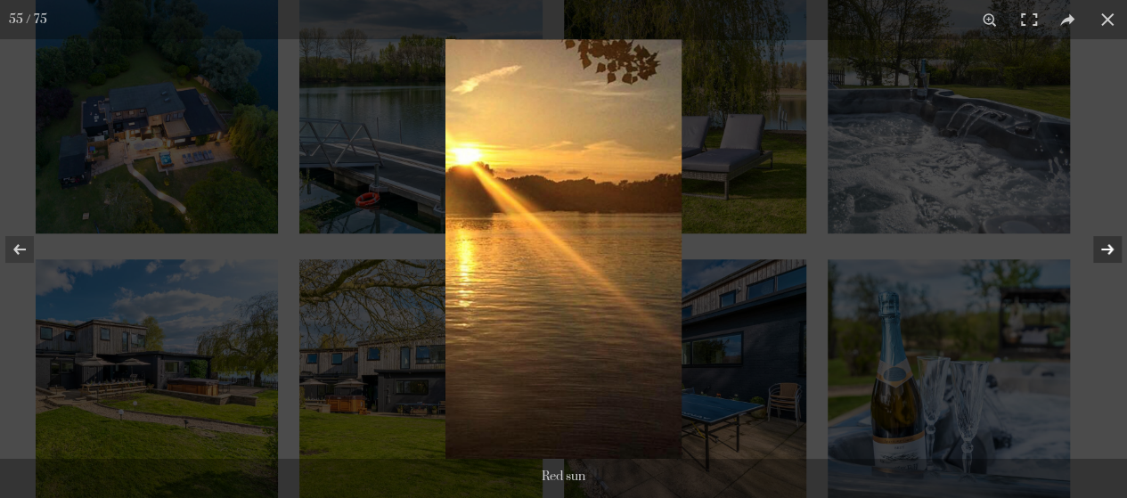
click at [1108, 249] on button at bounding box center [1096, 249] width 62 height 89
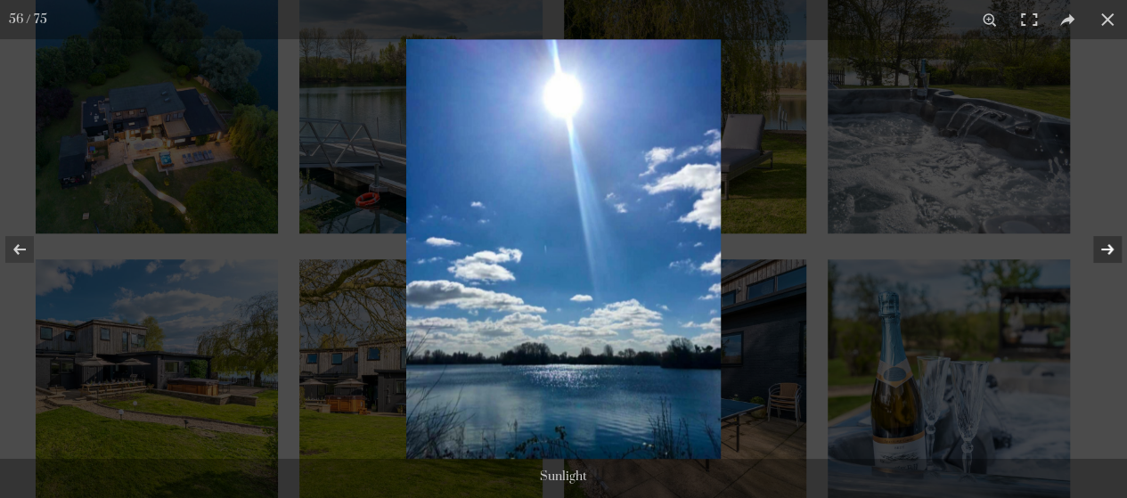
click at [1108, 249] on button at bounding box center [1096, 249] width 62 height 89
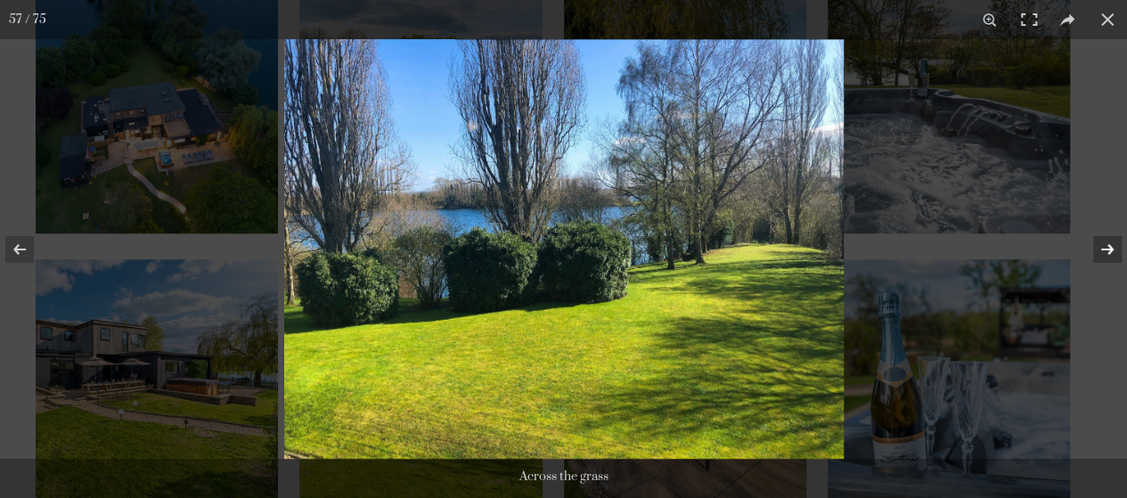
click at [1108, 250] on button at bounding box center [1096, 249] width 62 height 89
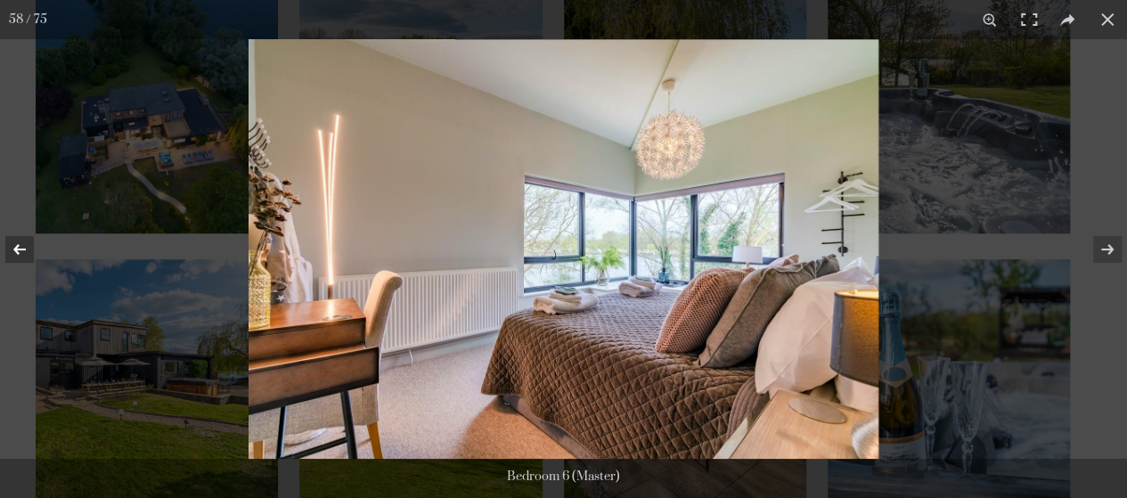
click at [20, 255] on button at bounding box center [31, 249] width 62 height 89
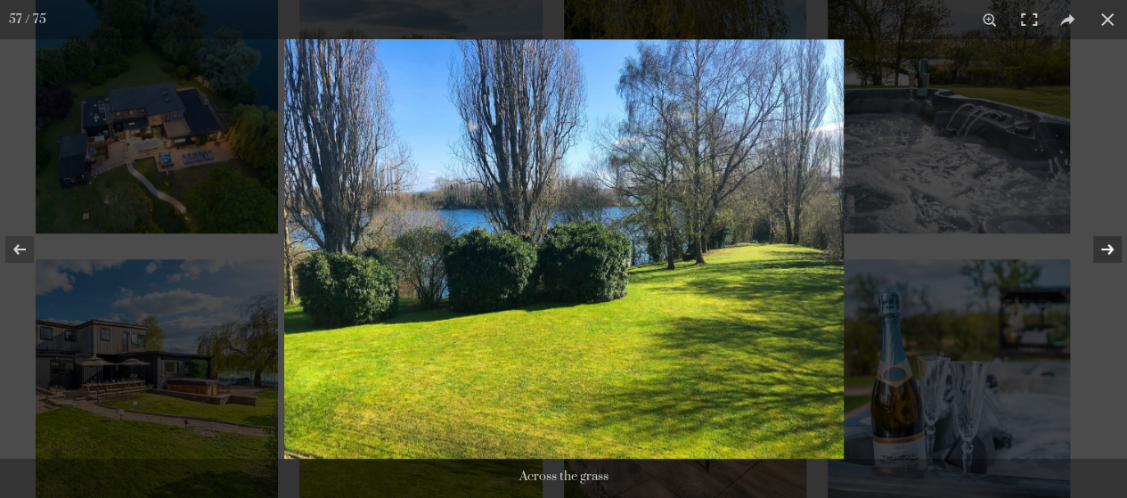
click at [1112, 250] on button at bounding box center [1096, 249] width 62 height 89
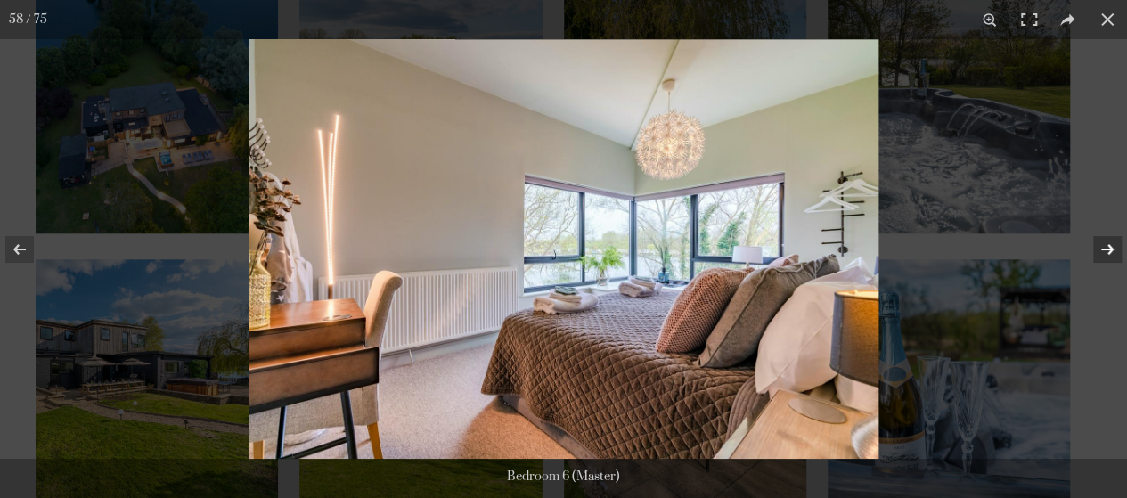
click at [1112, 250] on button at bounding box center [1096, 249] width 62 height 89
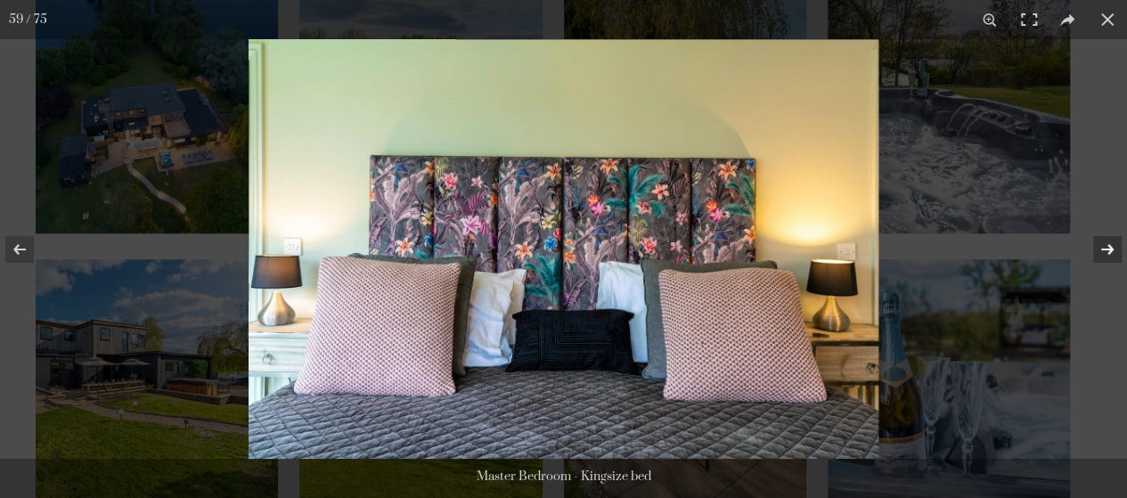
click at [1112, 249] on button at bounding box center [1096, 249] width 62 height 89
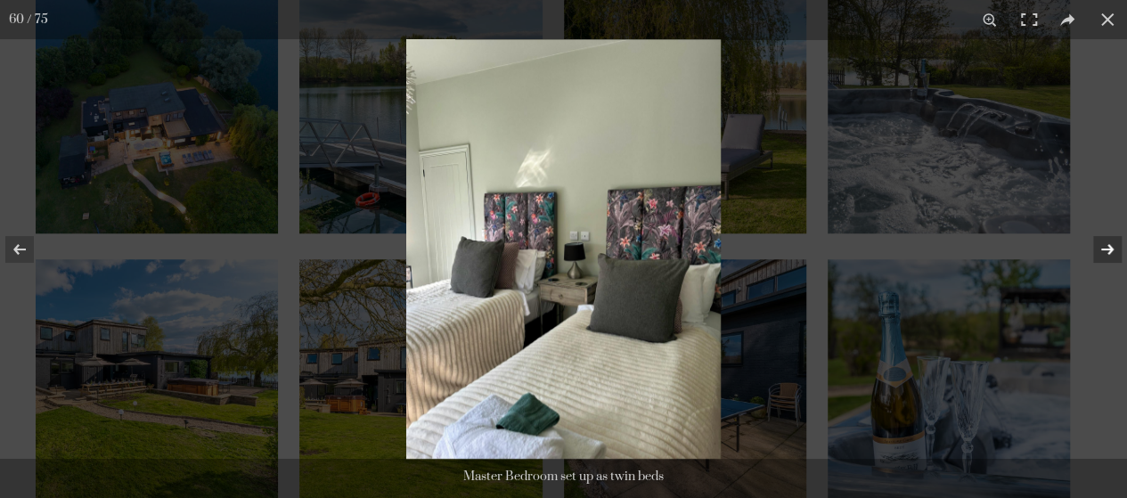
click at [1112, 249] on button at bounding box center [1096, 249] width 62 height 89
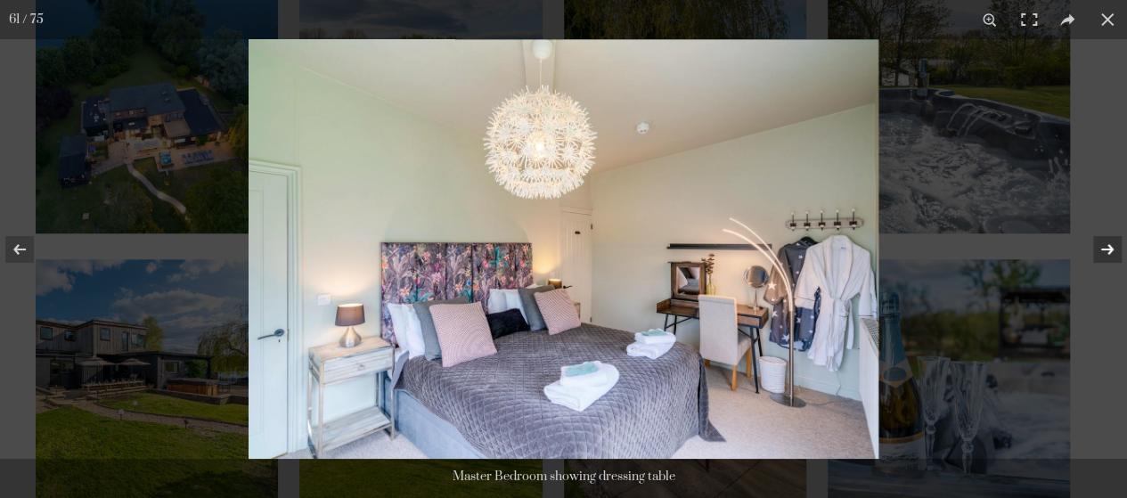
click at [1112, 249] on button at bounding box center [1096, 249] width 62 height 89
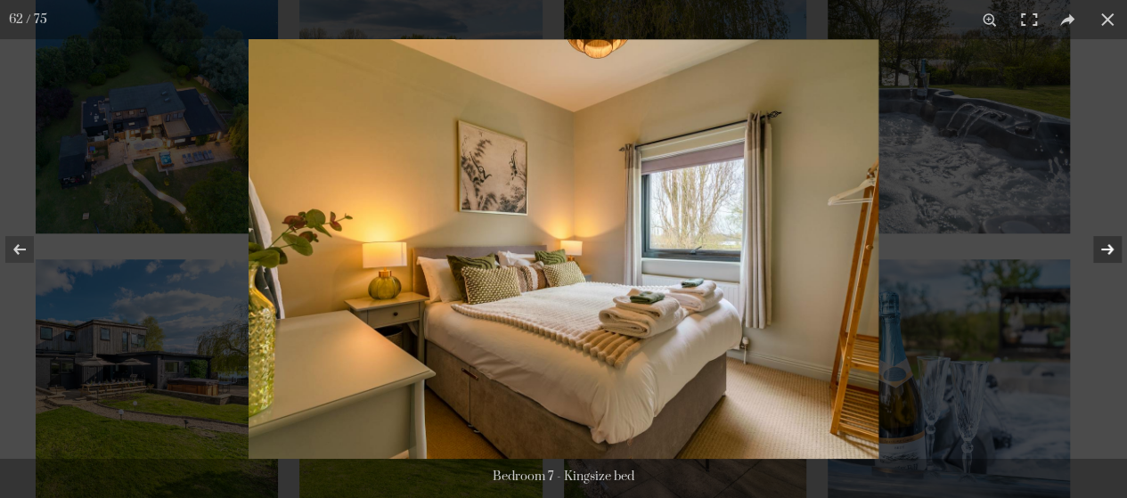
click at [1112, 249] on button at bounding box center [1096, 249] width 62 height 89
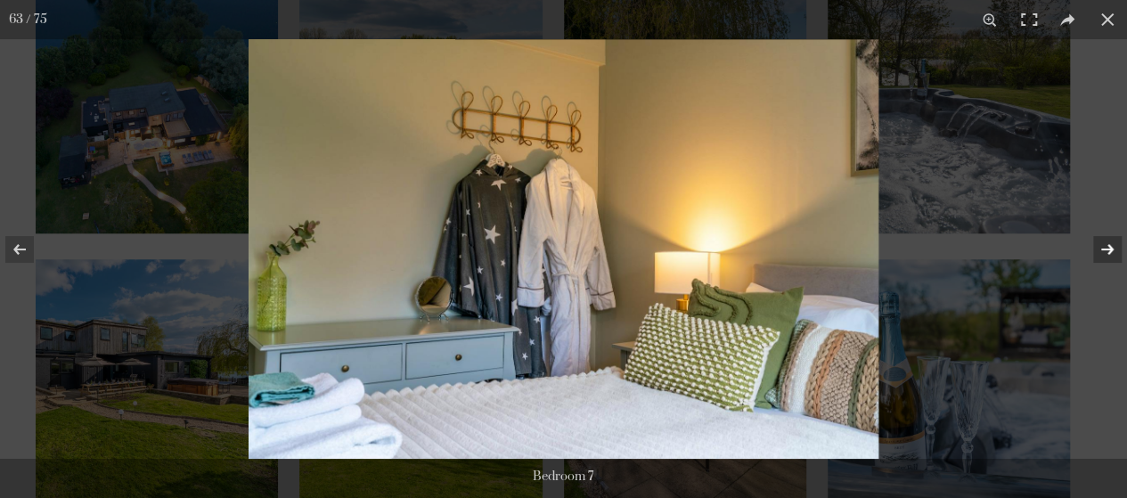
click at [1112, 249] on button at bounding box center [1096, 249] width 62 height 89
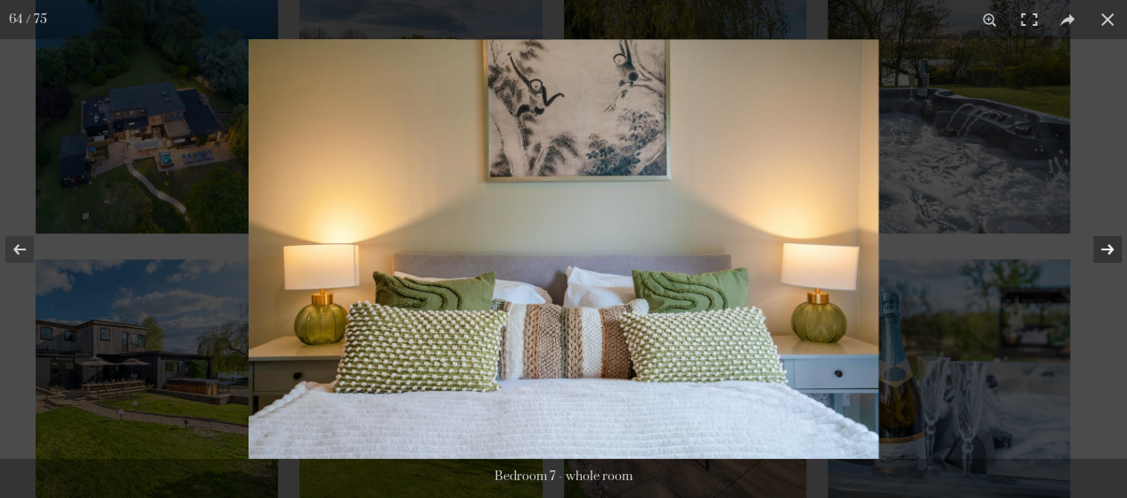
click at [1112, 249] on button at bounding box center [1096, 249] width 62 height 89
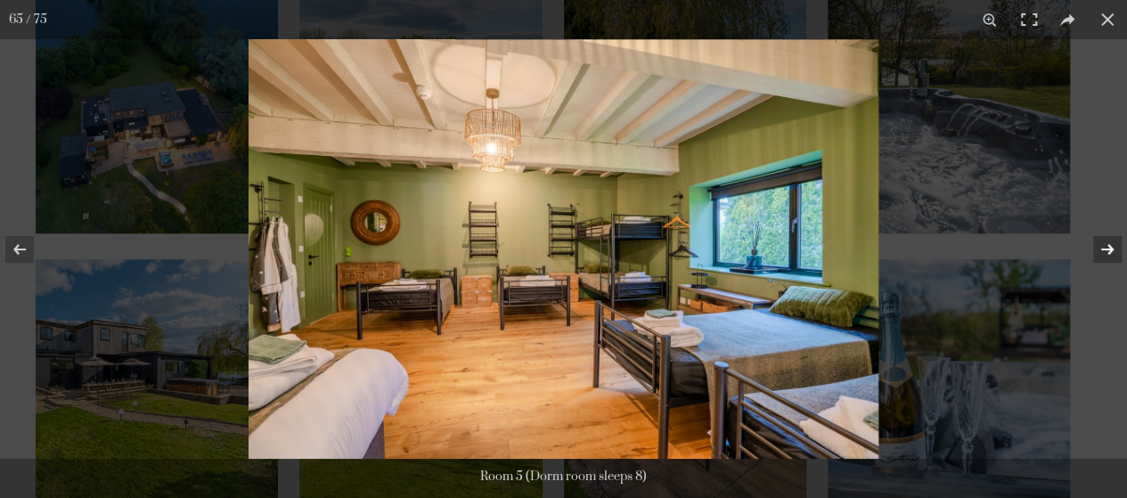
click at [1112, 249] on button at bounding box center [1096, 249] width 62 height 89
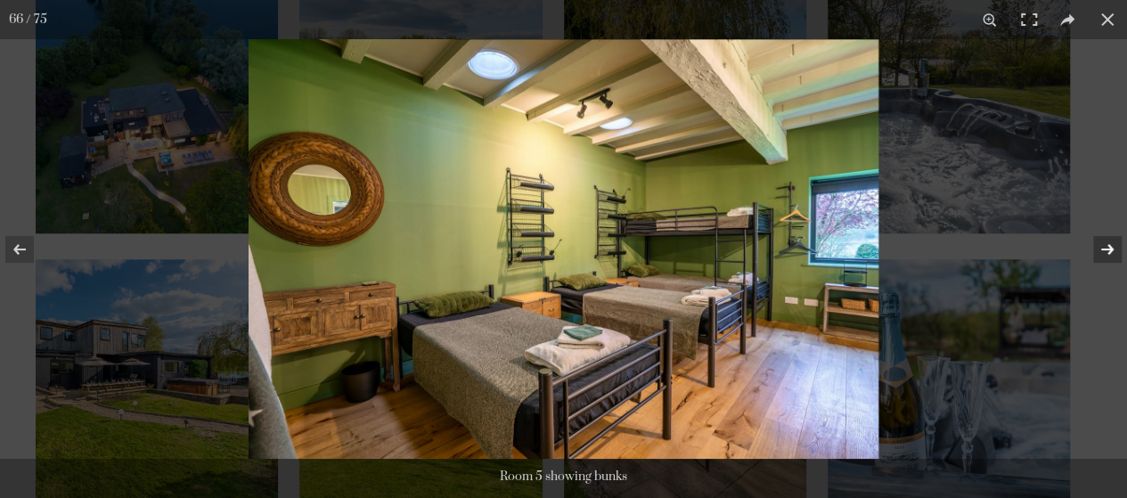
click at [1106, 249] on button at bounding box center [1096, 249] width 62 height 89
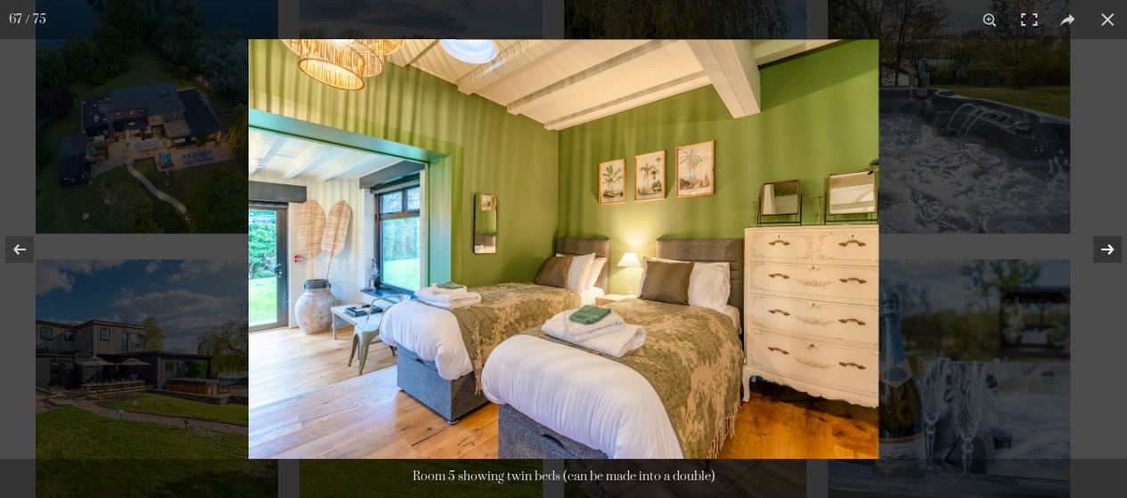
click at [1106, 249] on button at bounding box center [1096, 249] width 62 height 89
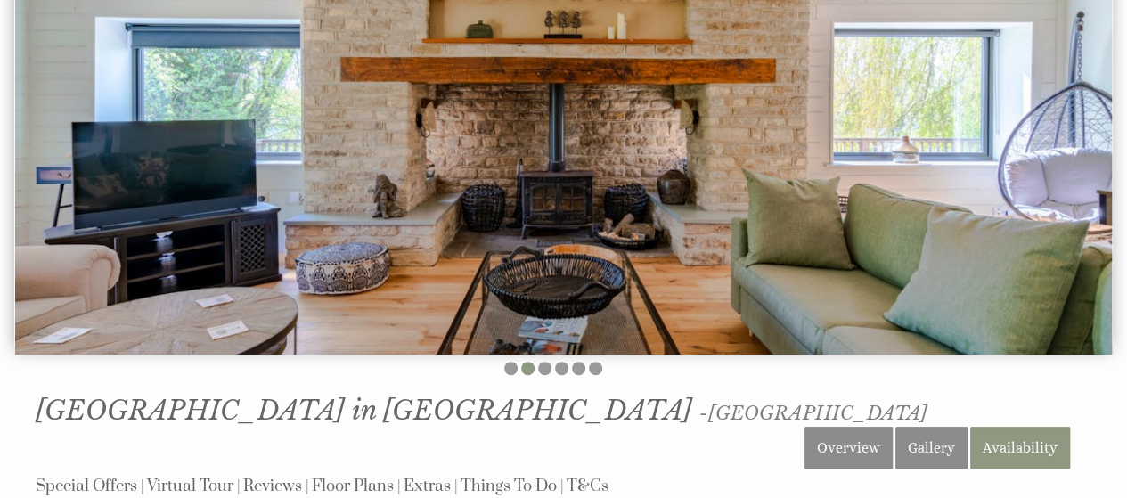
scroll to position [0, 0]
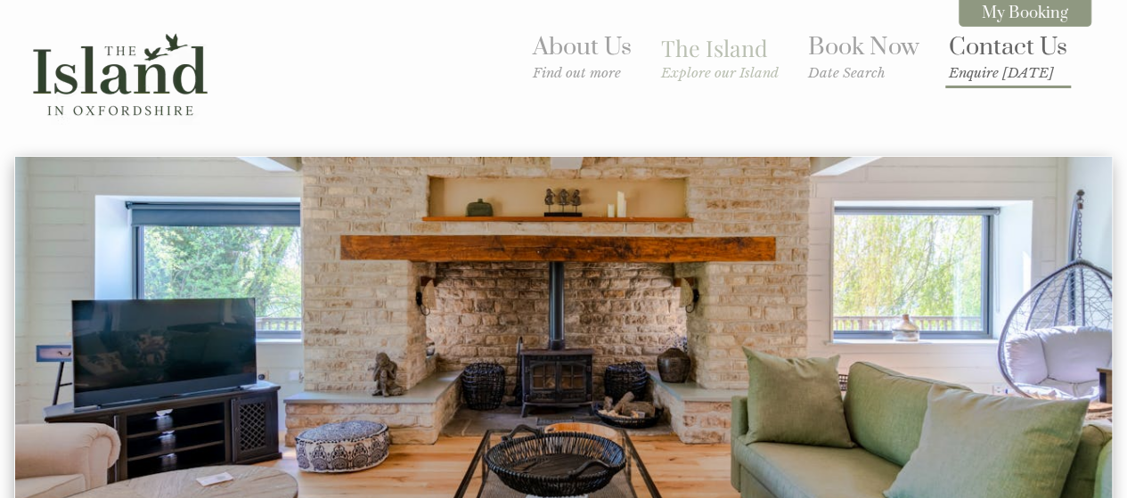
click at [978, 44] on link "Contact Us Enquire [DATE]" at bounding box center [1008, 56] width 118 height 49
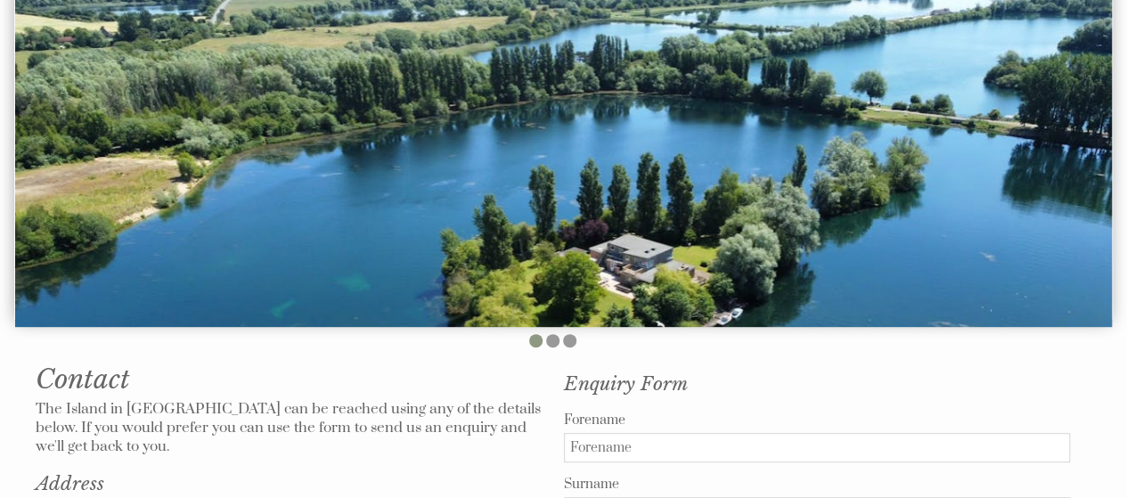
scroll to position [178, 0]
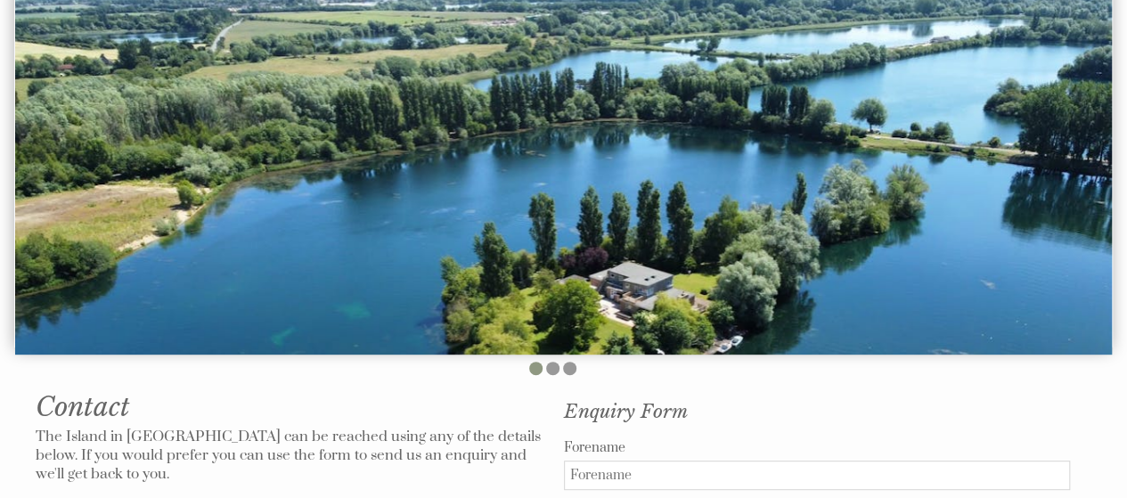
drag, startPoint x: 724, startPoint y: 245, endPoint x: 689, endPoint y: 208, distance: 51.7
click at [689, 208] on img at bounding box center [563, 167] width 1097 height 376
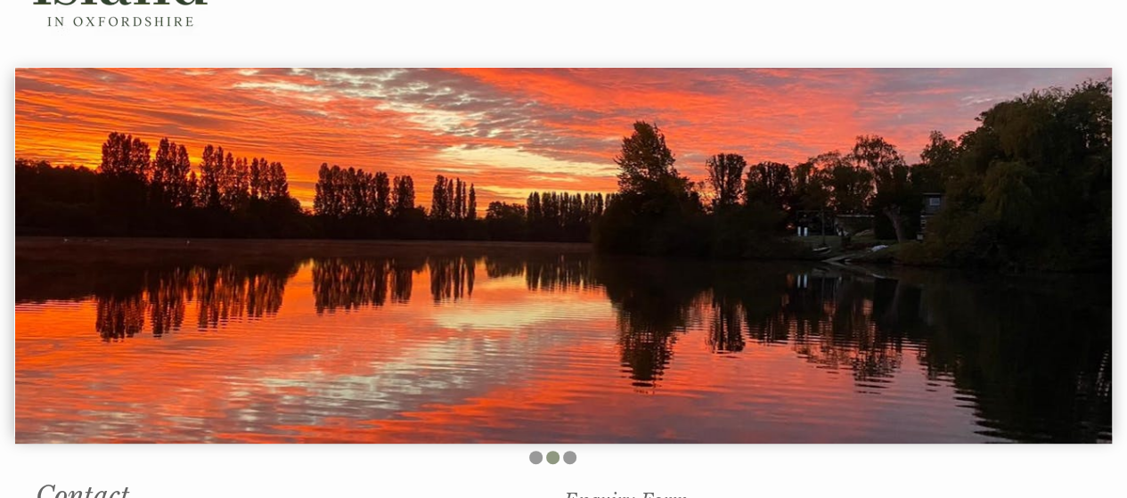
scroll to position [0, 0]
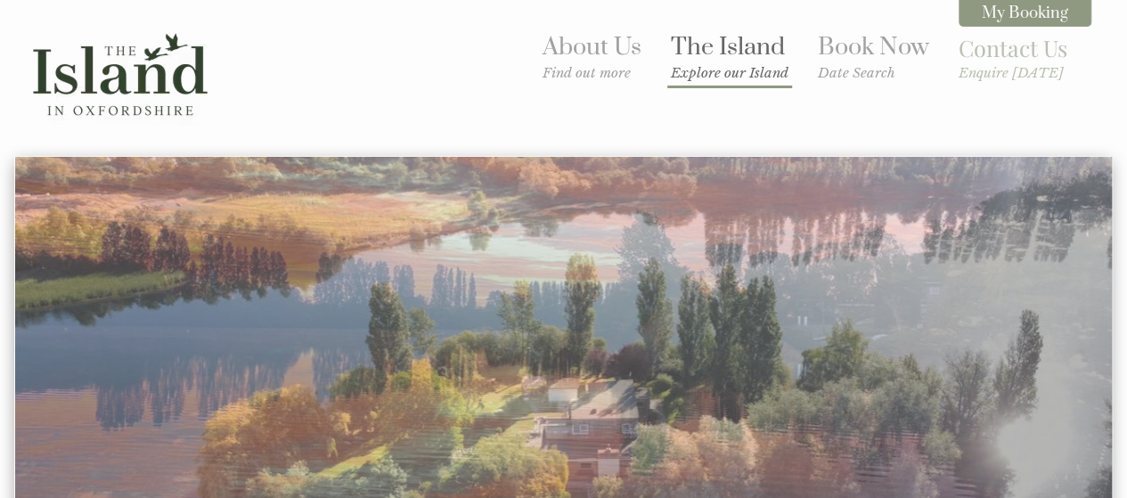
click at [732, 72] on small "Explore our Island" at bounding box center [730, 72] width 118 height 17
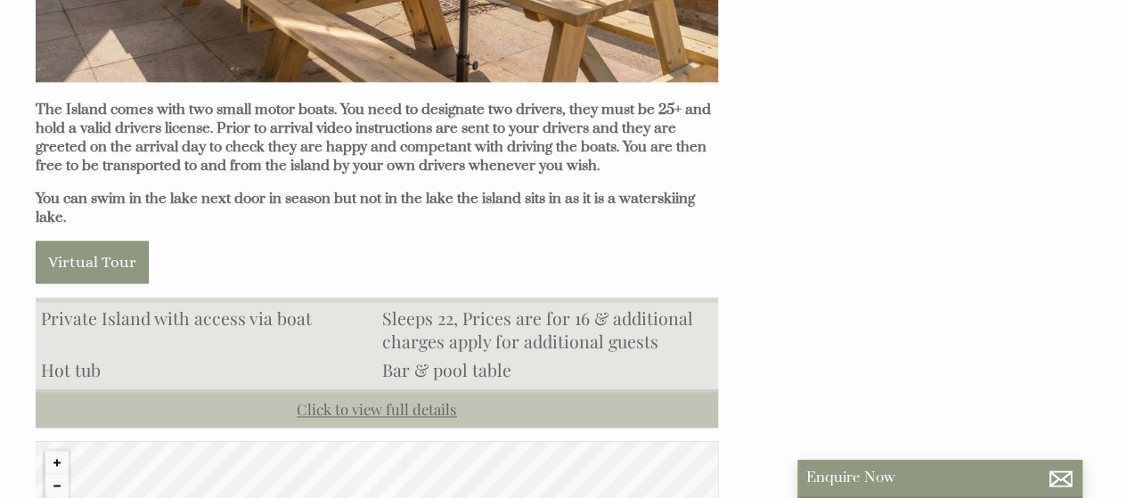
scroll to position [1336, 0]
